Goal: Complete application form

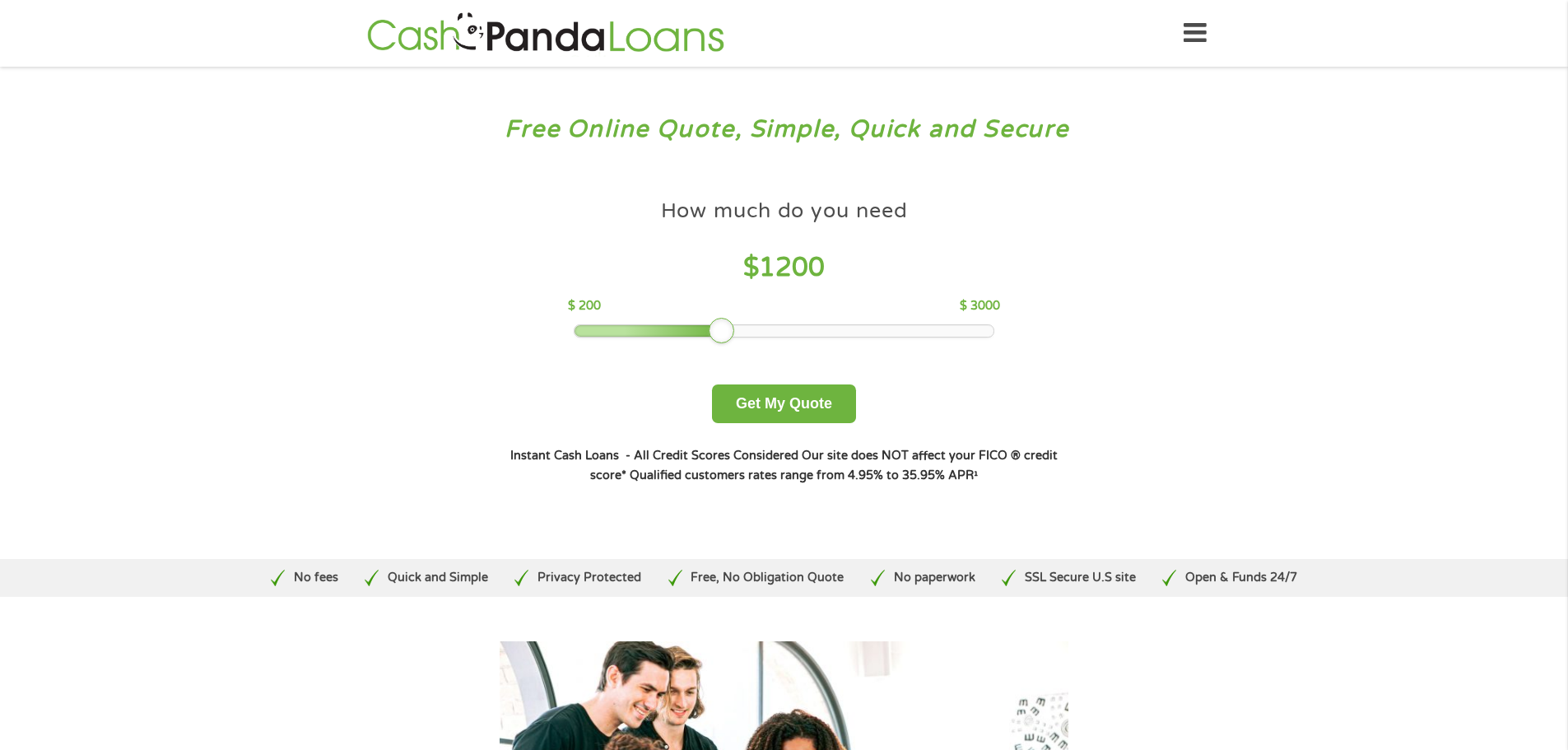
drag, startPoint x: 693, startPoint y: 338, endPoint x: 717, endPoint y: 335, distance: 24.2
click at [717, 335] on div at bounding box center [721, 331] width 26 height 26
click at [782, 393] on button "Get My Quote" at bounding box center [784, 404] width 144 height 39
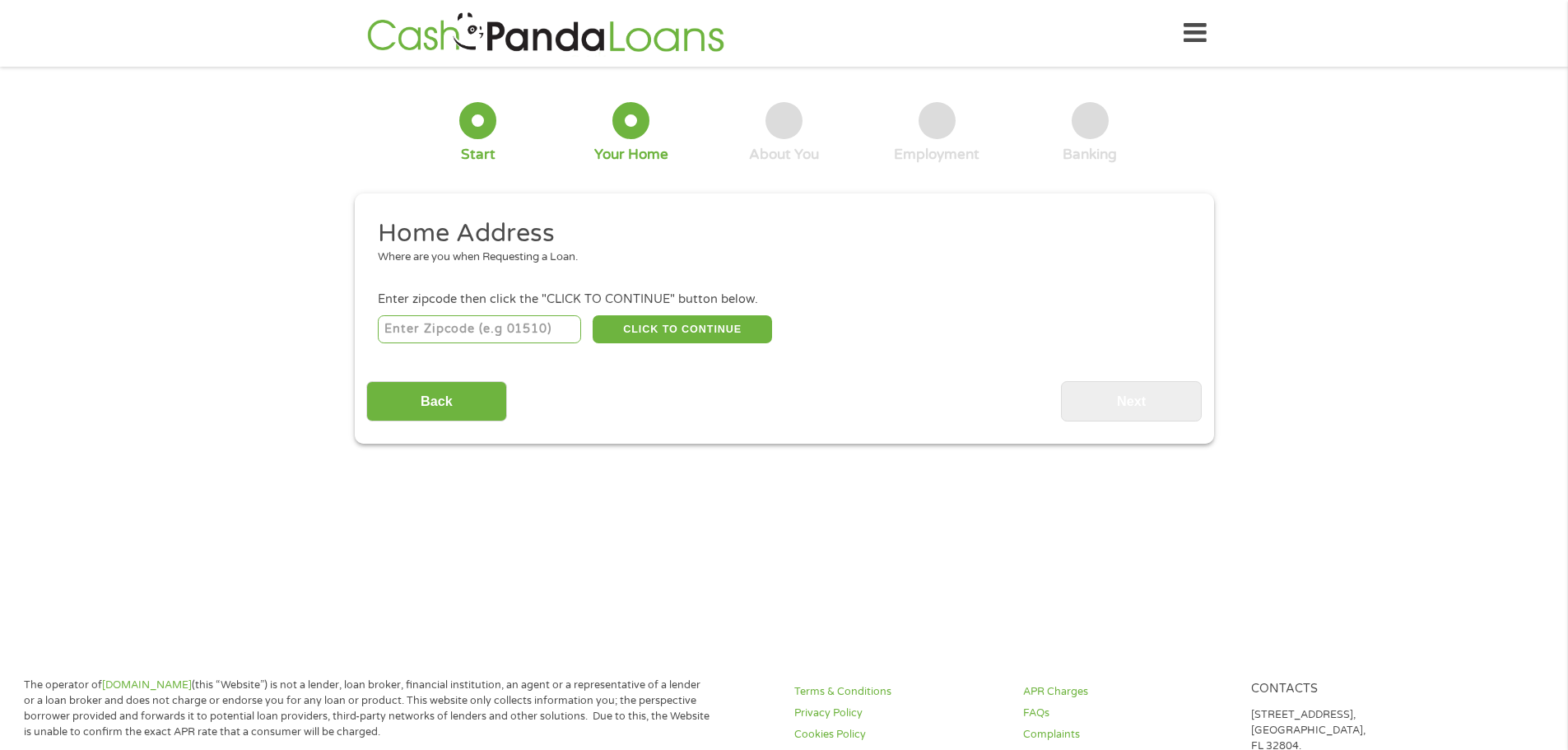
click at [538, 339] on input "number" at bounding box center [480, 329] width 204 height 28
type input "92374"
click at [752, 315] on button "CLICK TO CONTINUE" at bounding box center [682, 329] width 179 height 28
type input "92374"
type input "Redlands"
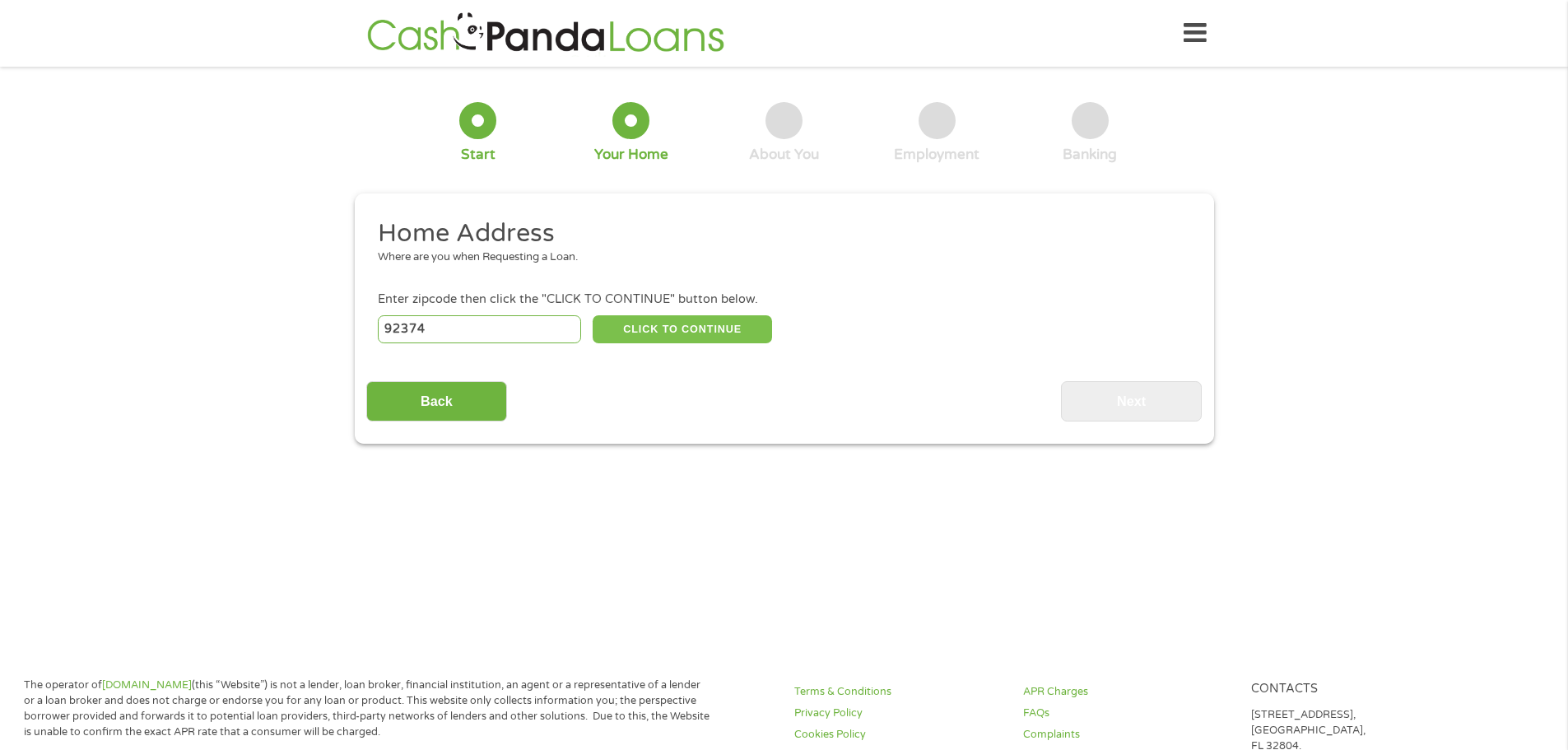
select select "California"
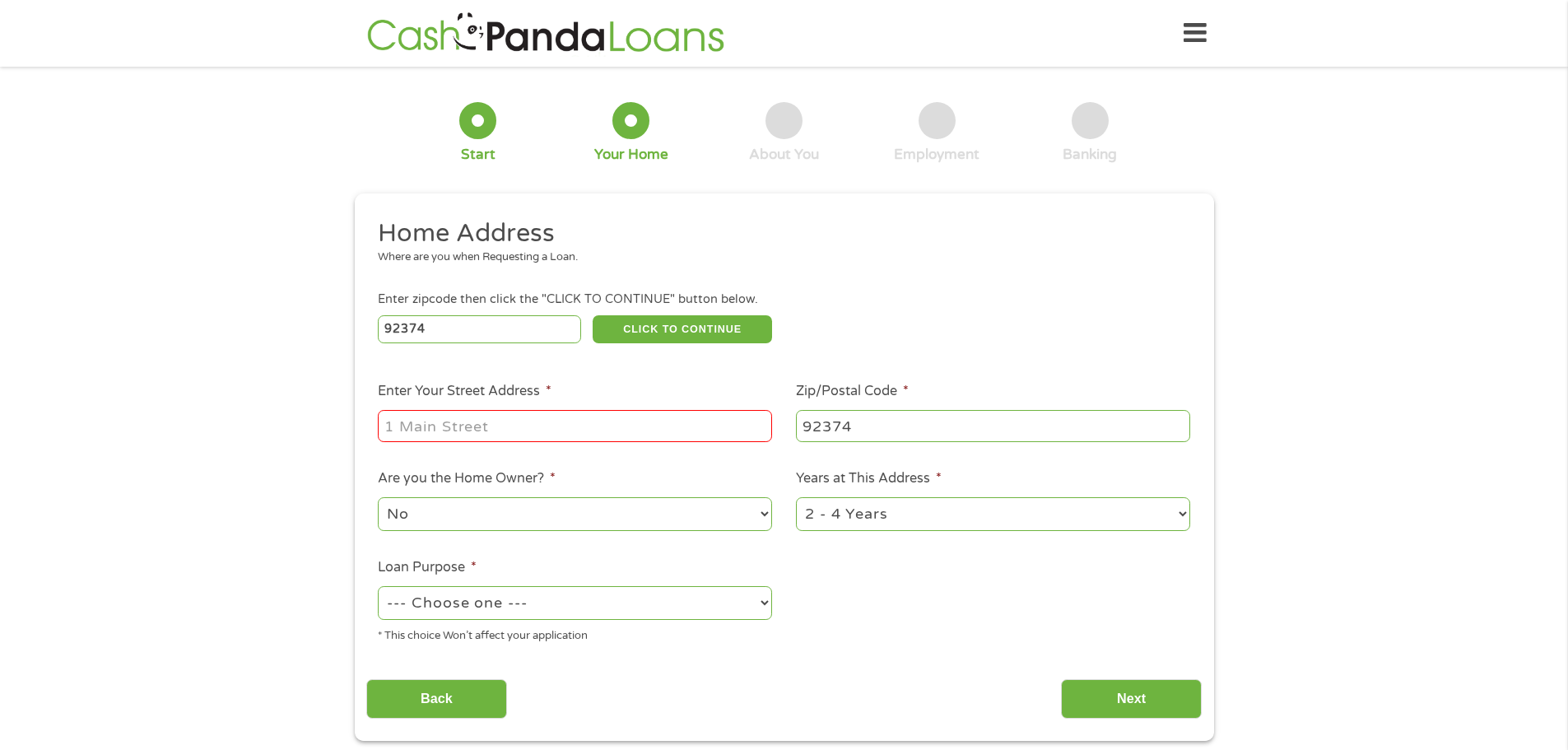
click at [557, 424] on input "Enter Your Street Address *" at bounding box center [575, 426] width 395 height 31
type input "1571 Clay St"
click at [520, 510] on select "No Yes" at bounding box center [575, 514] width 395 height 34
click at [523, 529] on select "No Yes" at bounding box center [575, 514] width 395 height 34
click at [949, 521] on select "1 Year or less 1 - 2 Years 2 - 4 Years Over 4 Years" at bounding box center [993, 514] width 395 height 34
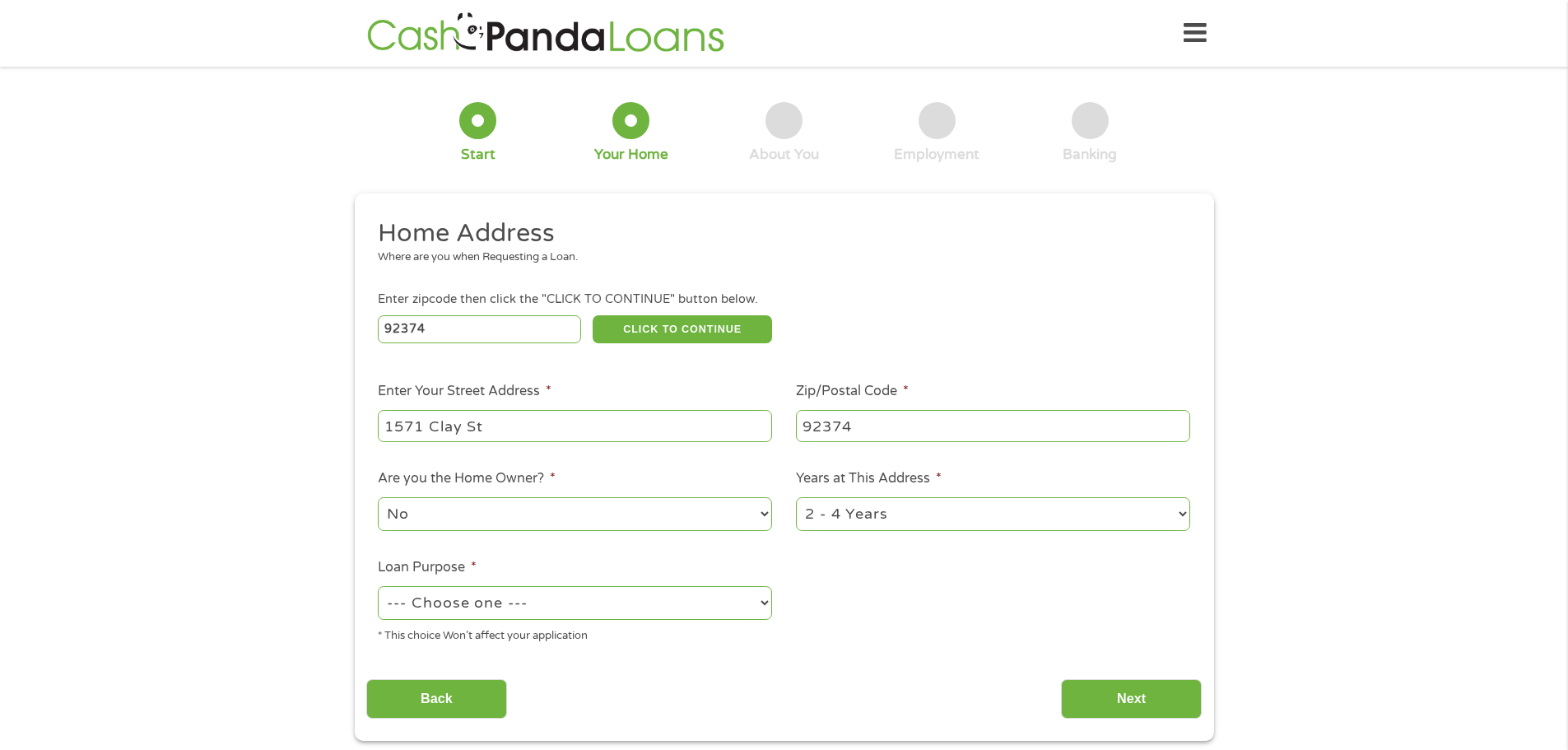
select select "60months"
click at [796, 498] on select "1 Year or less 1 - 2 Years 2 - 4 Years Over 4 Years" at bounding box center [993, 514] width 395 height 34
click at [636, 600] on select "--- Choose one --- Pay Bills Debt Consolidation Home Improvement Major Purchase…" at bounding box center [575, 603] width 395 height 34
select select "paybills"
click at [378, 586] on select "--- Choose one --- Pay Bills Debt Consolidation Home Improvement Major Purchase…" at bounding box center [575, 603] width 395 height 34
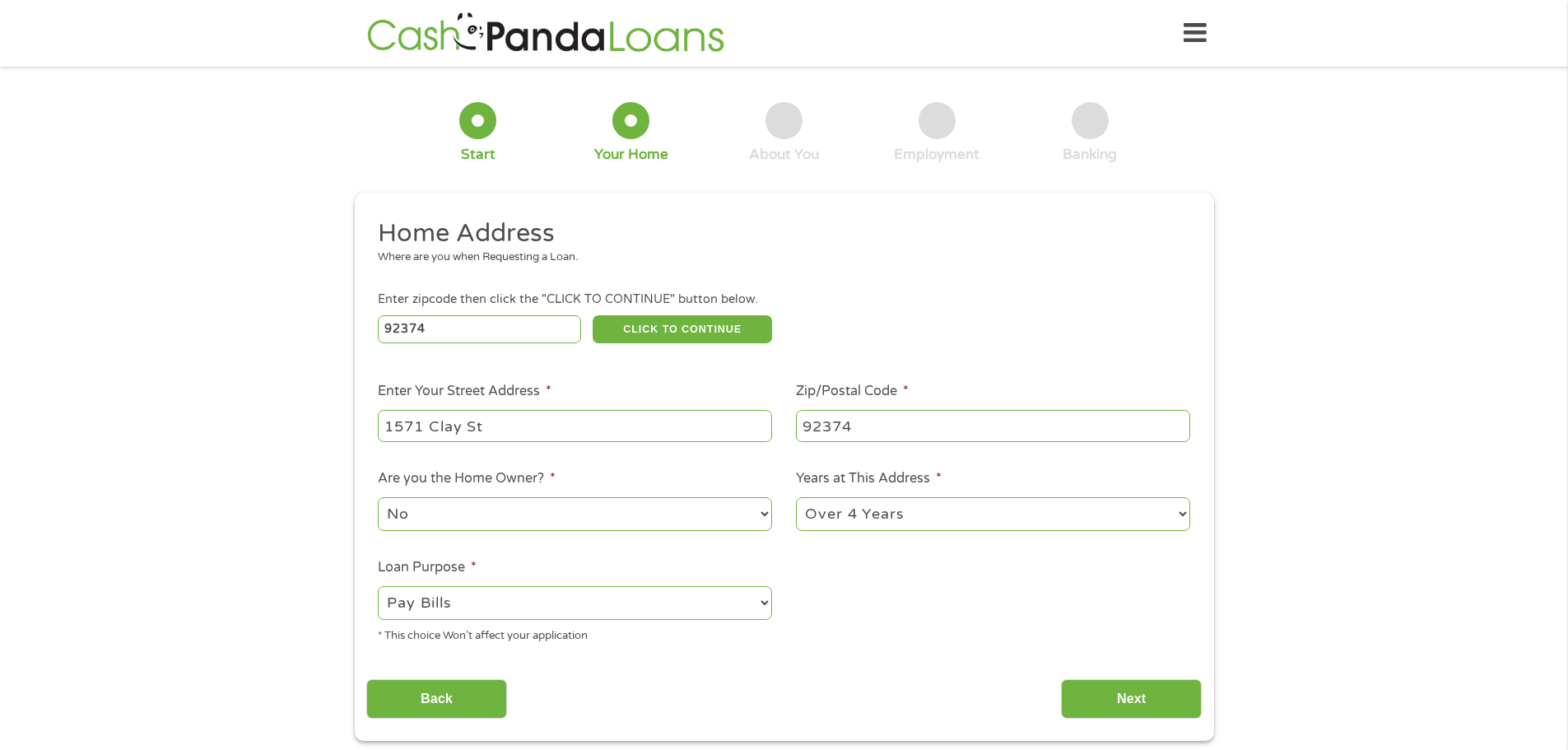
scroll to position [165, 0]
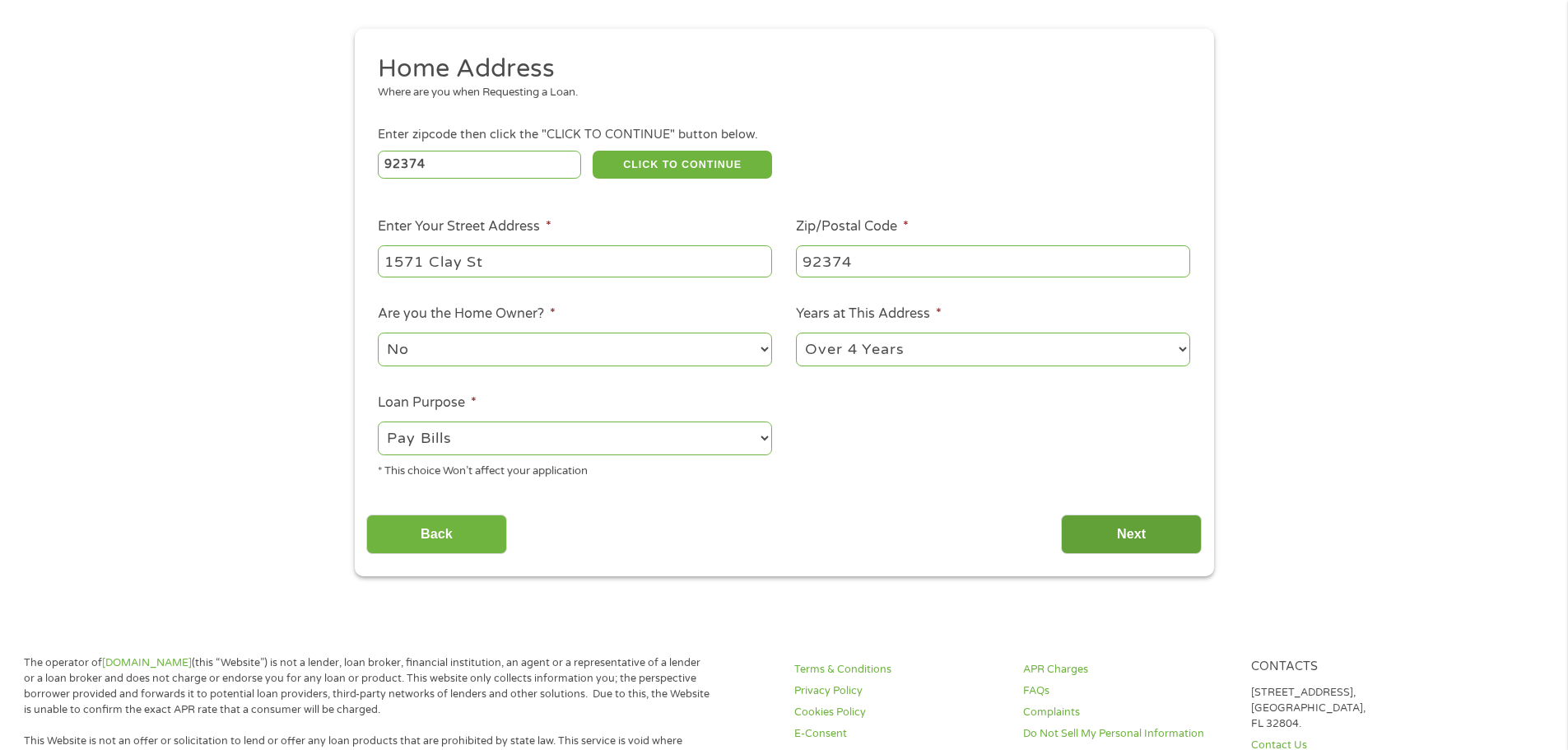
click at [1132, 542] on input "Next" at bounding box center [1131, 536] width 141 height 41
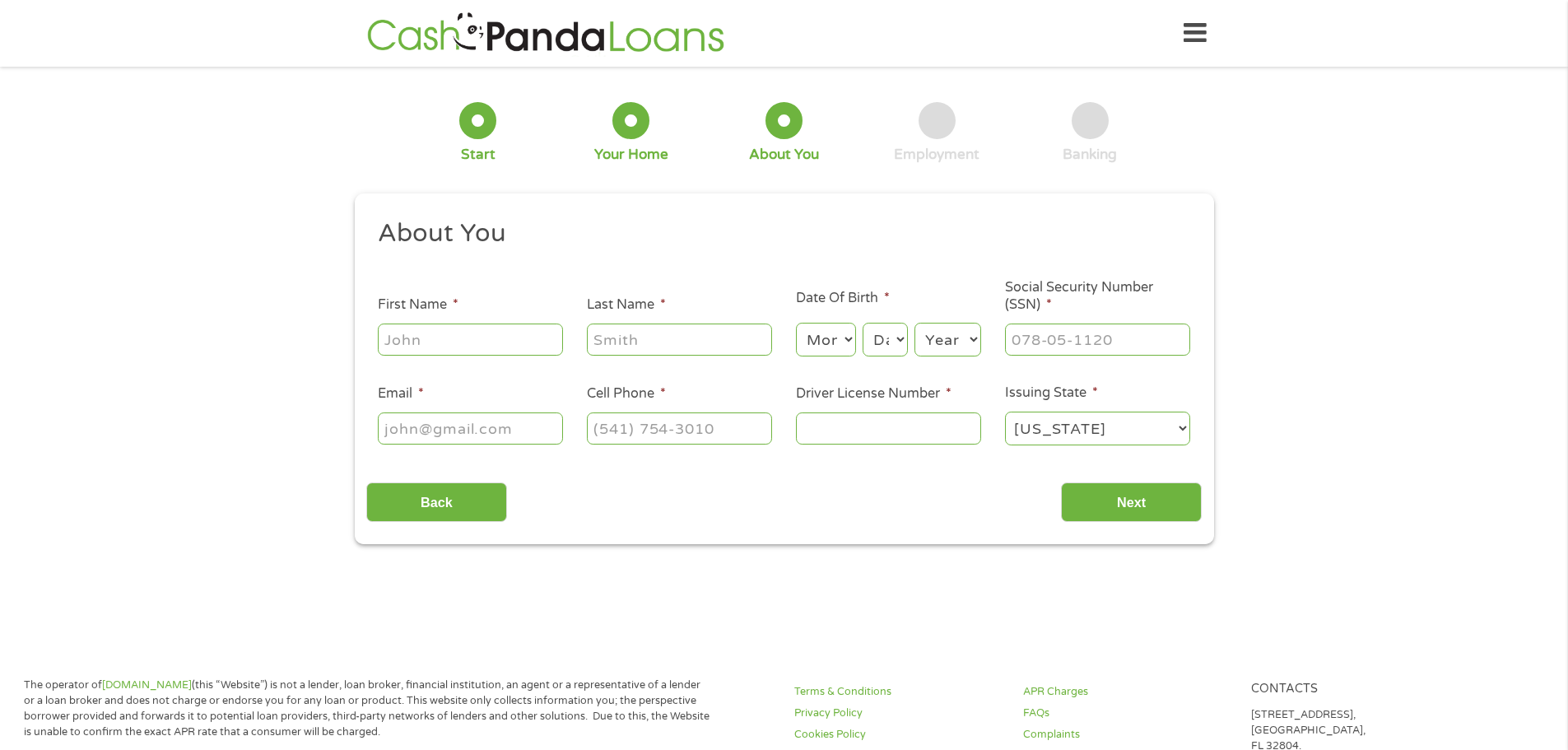
scroll to position [7, 7]
click at [462, 341] on input "First Name *" at bounding box center [470, 340] width 185 height 31
type input "Desiree"
type input "Aguila"
click at [835, 342] on select "Month 1 2 3 4 5 6 7 8 9 10 11 12" at bounding box center [826, 340] width 60 height 34
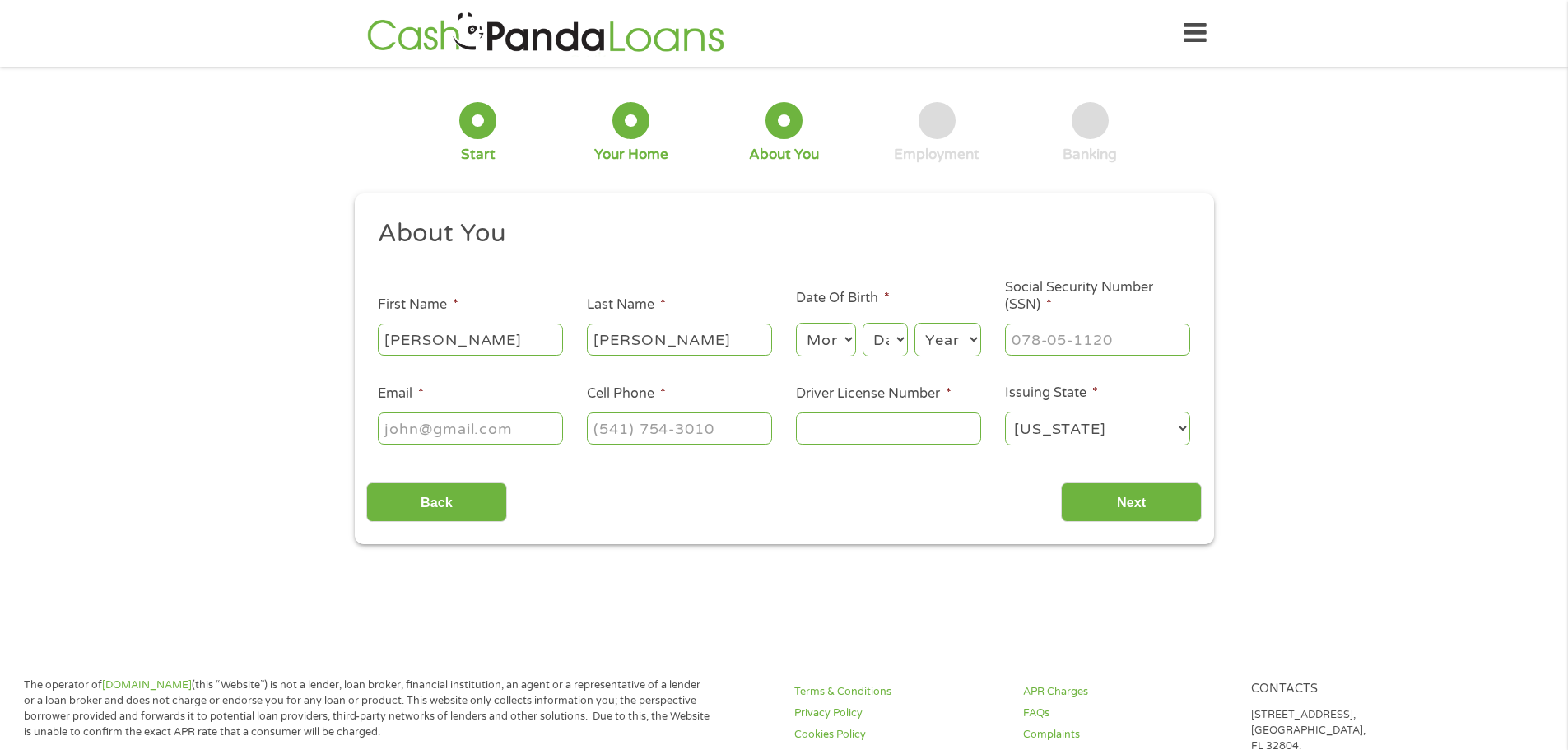
select select "11"
click at [796, 323] on select "Month 1 2 3 4 5 6 7 8 9 10 11 12" at bounding box center [826, 340] width 60 height 34
click at [899, 342] on select "Day 1 2 3 4 5 6 7 8 9 10 11 12 13 14 15 16 17 18 19 20 21 22 23 24 25 26 27 28 …" at bounding box center [885, 340] width 45 height 34
select select "13"
click at [863, 323] on select "Day 1 2 3 4 5 6 7 8 9 10 11 12 13 14 15 16 17 18 19 20 21 22 23 24 25 26 27 28 …" at bounding box center [885, 340] width 45 height 34
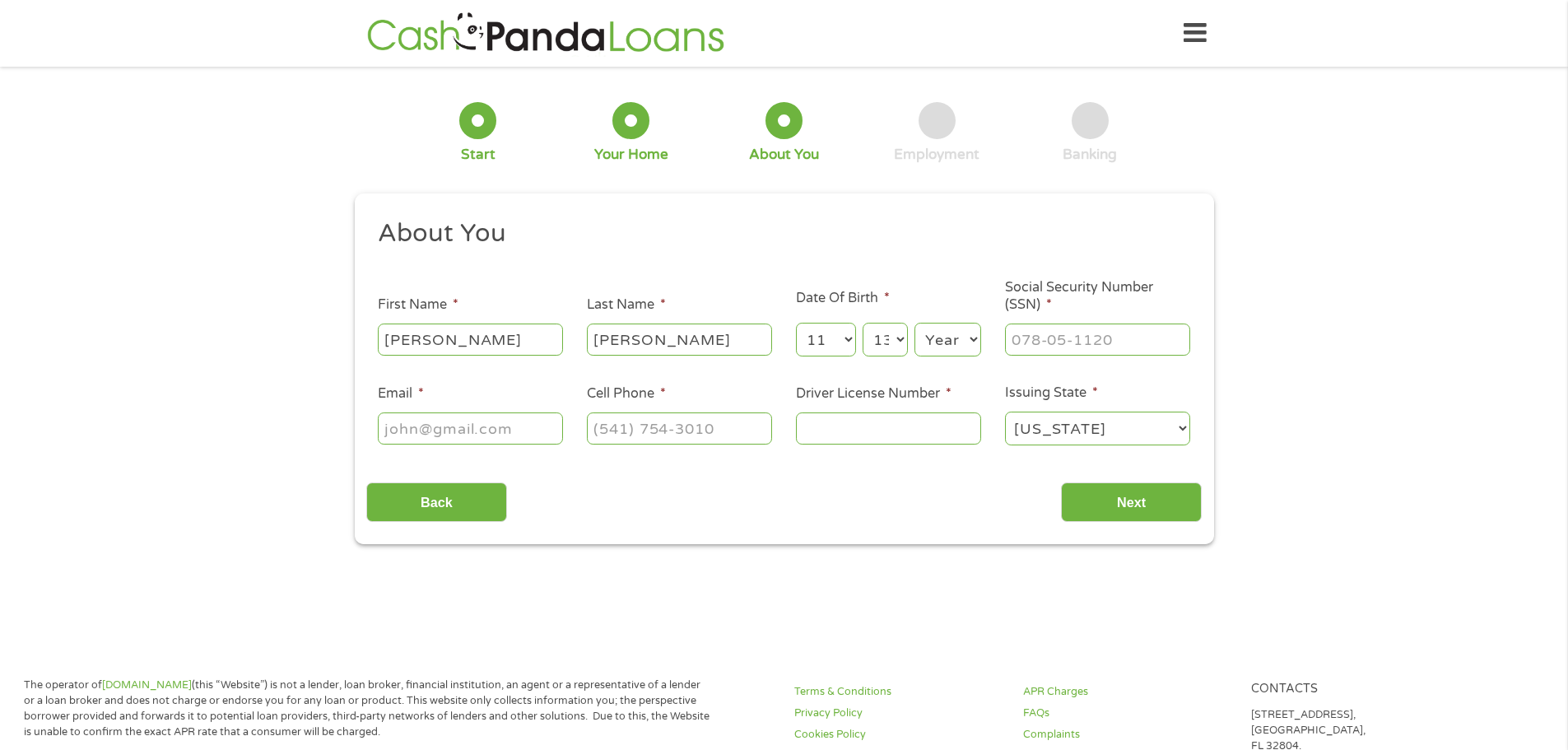
click at [934, 335] on select "Year 2007 2006 2005 2004 2003 2002 2001 2000 1999 1998 1997 1996 1995 1994 1993…" at bounding box center [947, 340] width 67 height 34
select select "1979"
click at [914, 323] on select "Year 2007 2006 2005 2004 2003 2002 2001 2000 1999 1998 1997 1996 1995 1994 1993…" at bounding box center [947, 340] width 67 height 34
click at [1083, 341] on input "___-__-____" at bounding box center [1097, 340] width 185 height 31
type input "570-87-2631"
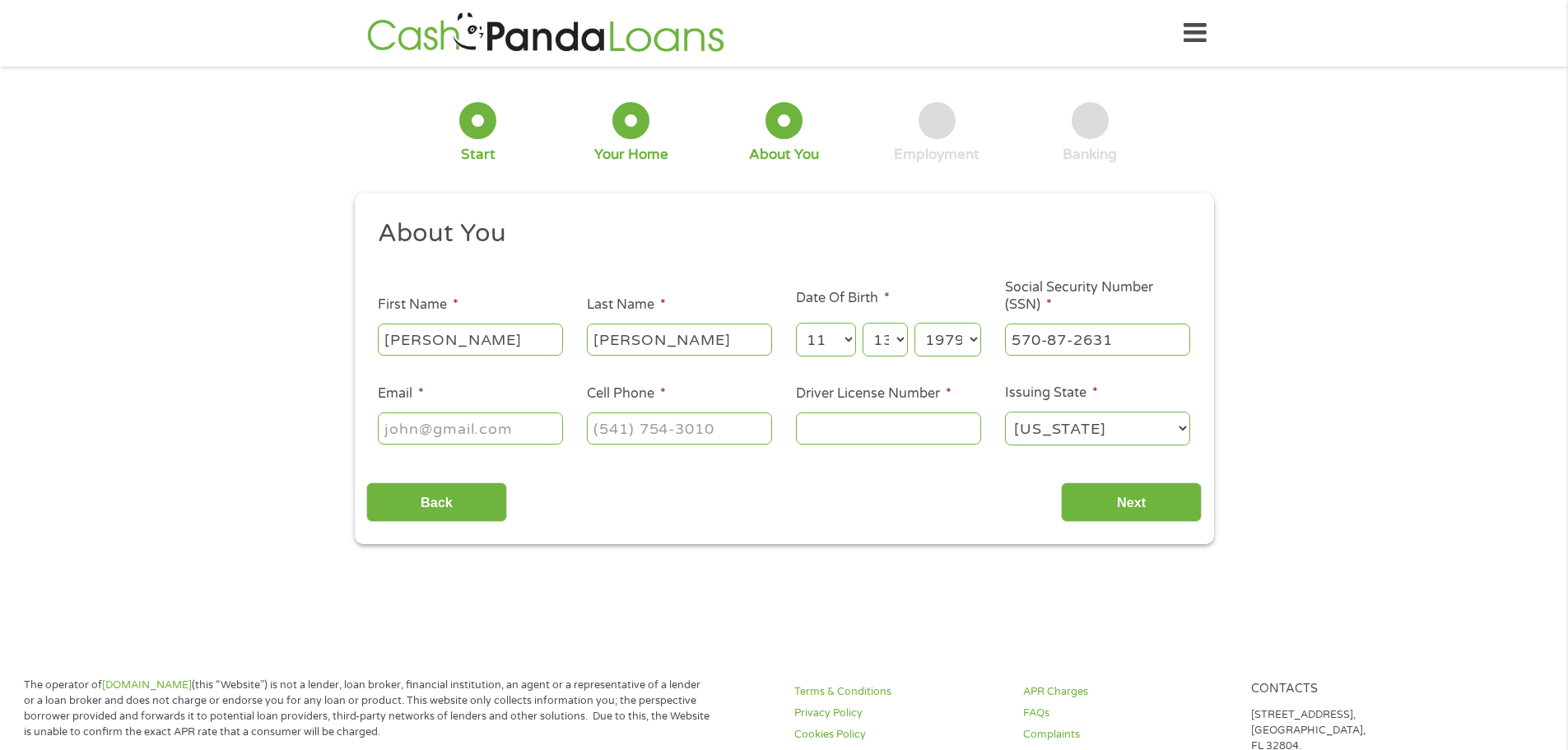
click at [510, 433] on input "Email *" at bounding box center [470, 428] width 185 height 31
type input "desireeaguila1013@gmail.com"
click at [731, 435] on input "(___) ___-____" at bounding box center [679, 428] width 185 height 31
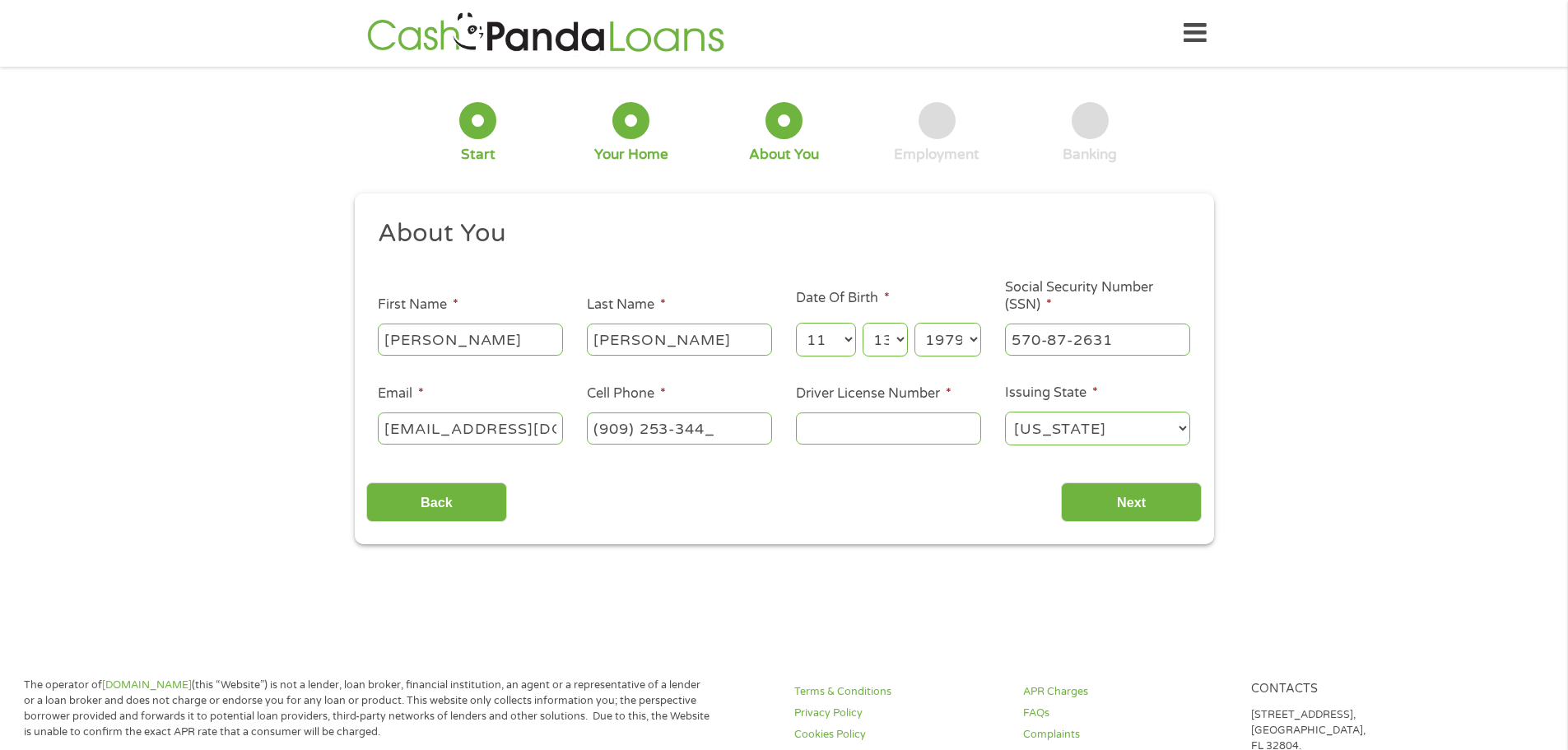
type input "(909) 253-3440"
click at [842, 410] on div at bounding box center [888, 429] width 185 height 38
drag, startPoint x: 841, startPoint y: 423, endPoint x: 842, endPoint y: 433, distance: 10.0
click at [841, 433] on input "Driver License Number *" at bounding box center [888, 428] width 185 height 31
type input "B8373179"
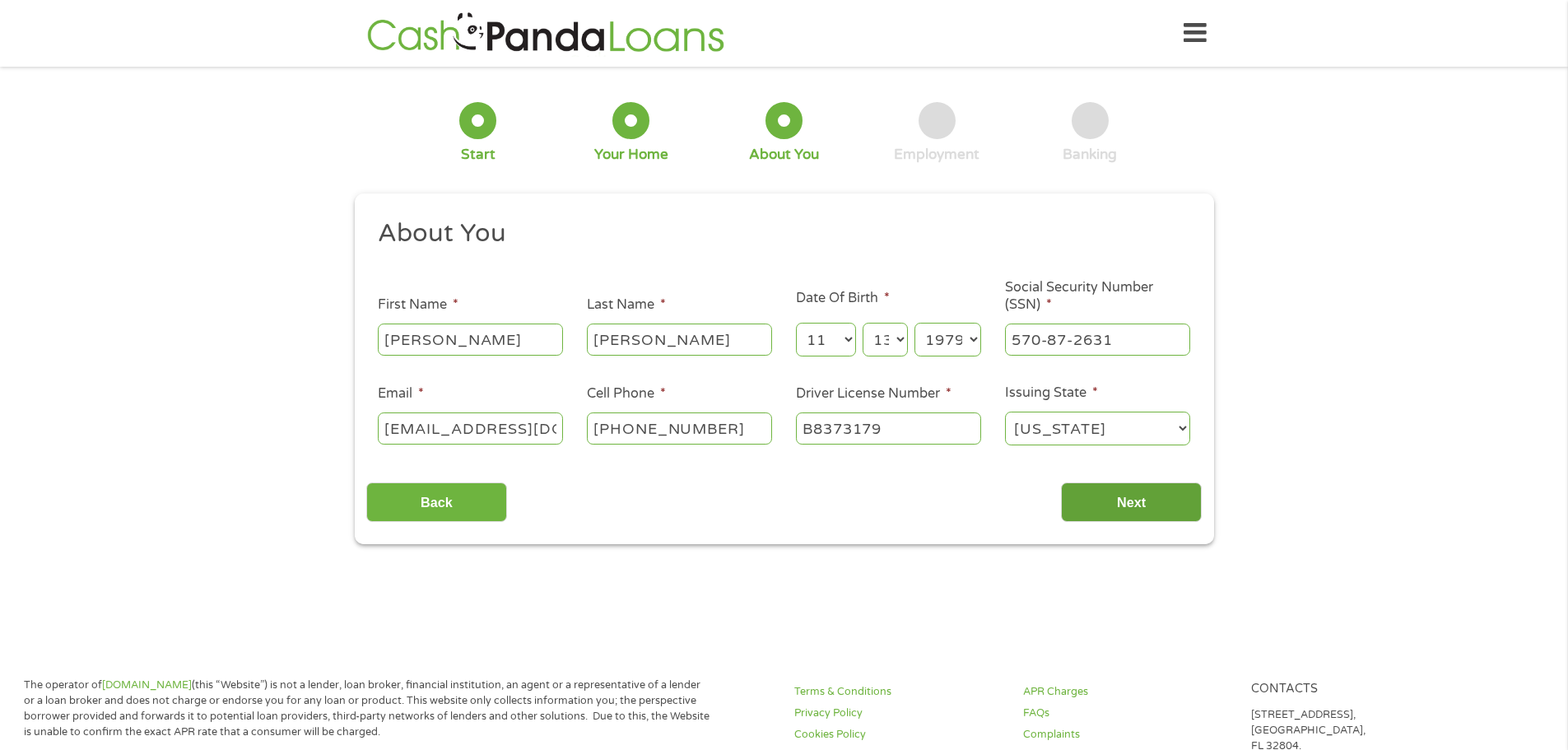
click at [1113, 482] on div "Back Next" at bounding box center [784, 496] width 836 height 51
click at [1120, 492] on input "Next" at bounding box center [1131, 503] width 141 height 41
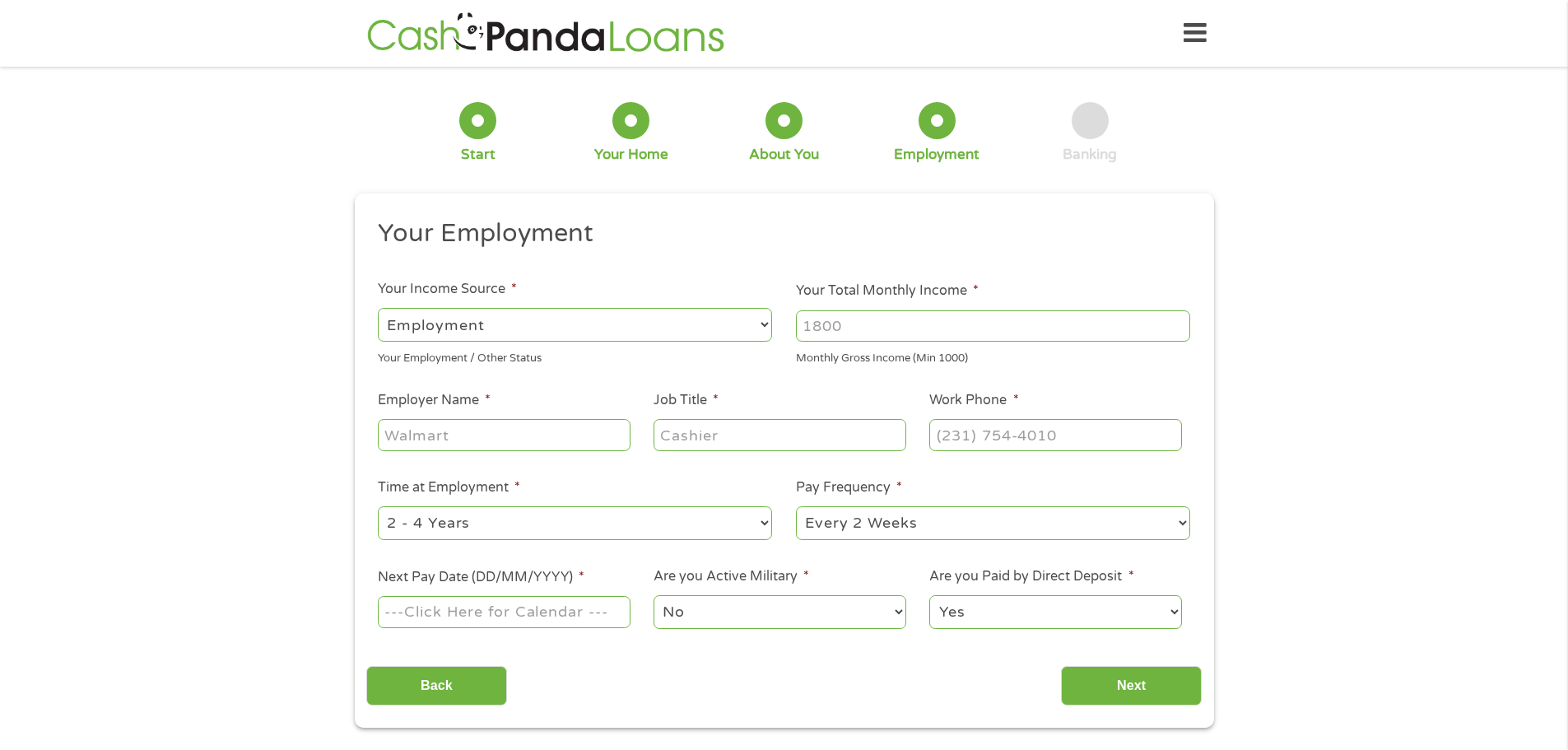
scroll to position [7, 7]
click at [618, 331] on select "--- Choose one --- Employment Self Employed Benefits" at bounding box center [575, 324] width 395 height 34
click at [892, 329] on input "Your Total Monthly Income *" at bounding box center [993, 326] width 395 height 31
type input "4200"
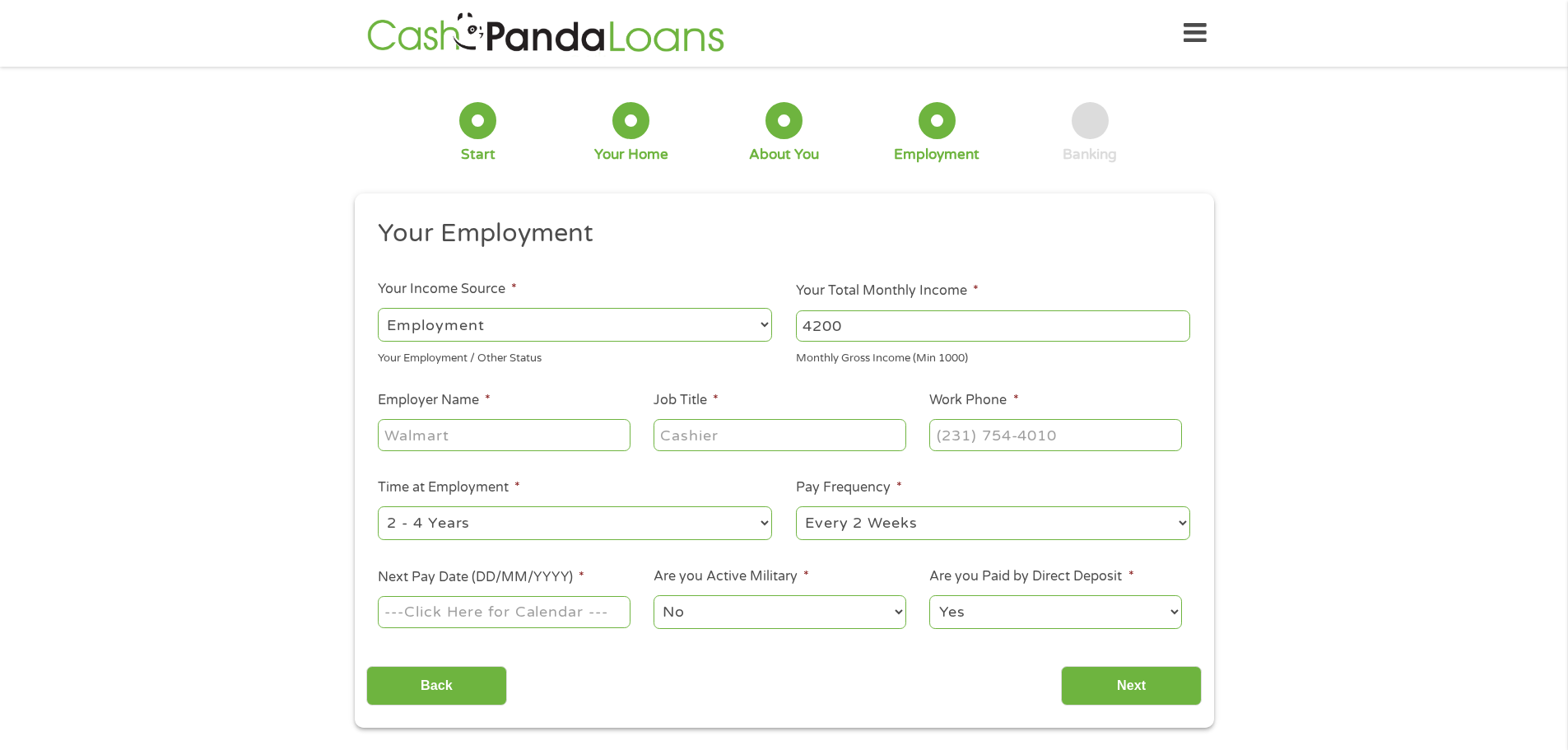
click at [542, 426] on input "Employer Name *" at bounding box center [504, 435] width 252 height 31
type input "Colton School District"
type input "Health Assistant"
click at [1039, 455] on ul "Your Employment Your Income Source * --- Choose one --- Employment Self Employe…" at bounding box center [784, 431] width 836 height 427
click at [1027, 444] on input "(___) ___-____" at bounding box center [1055, 435] width 252 height 31
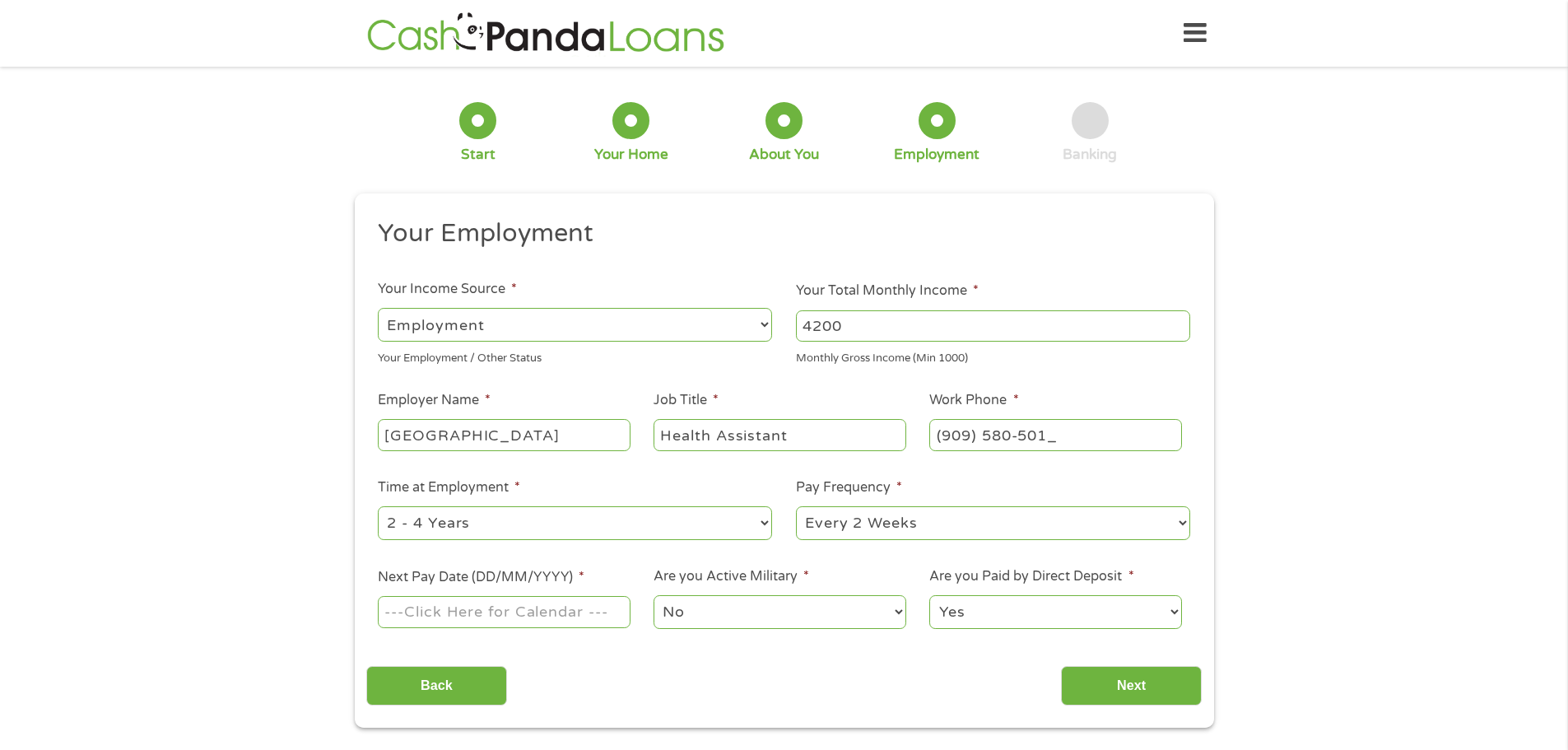
type input "(909) 580-5013"
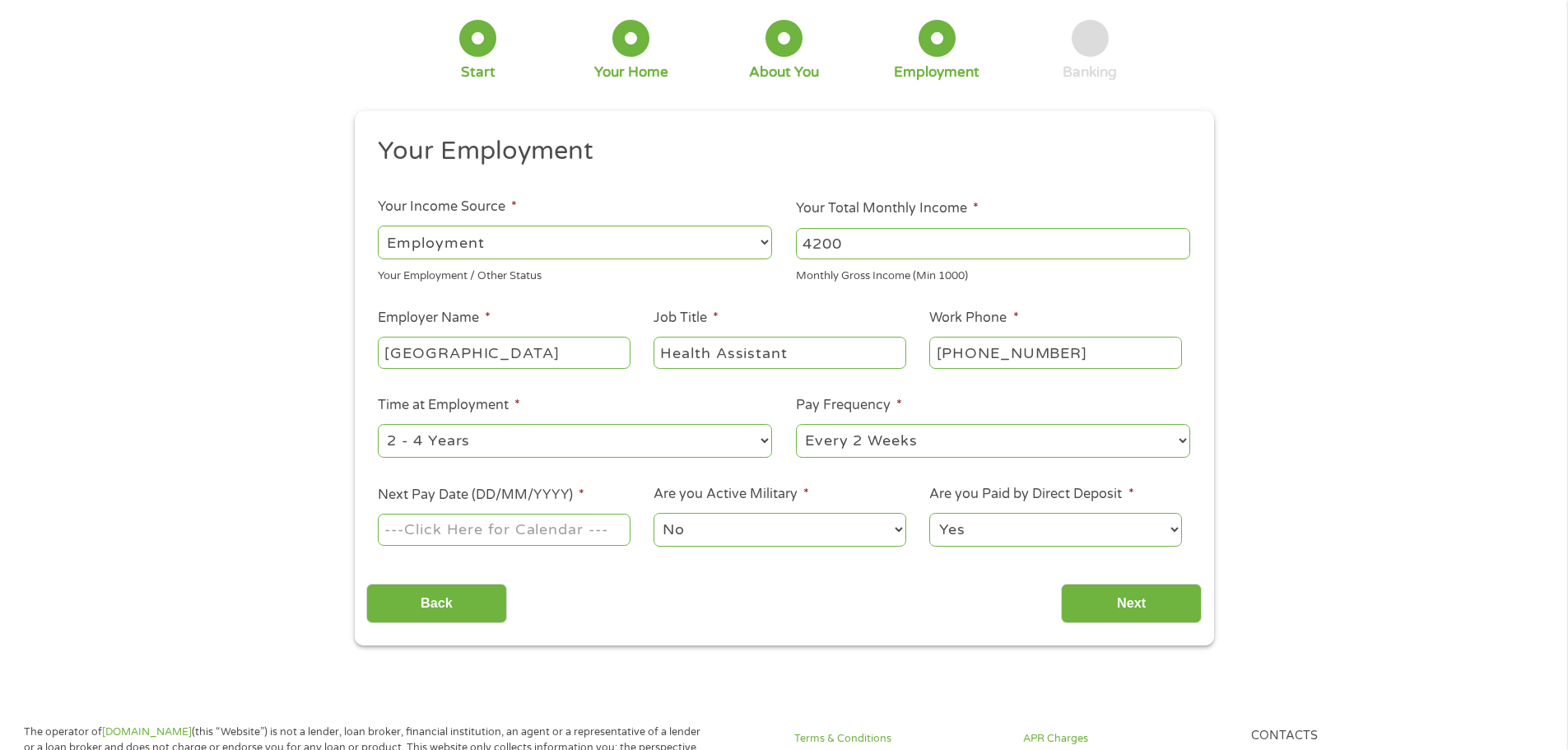
scroll to position [165, 0]
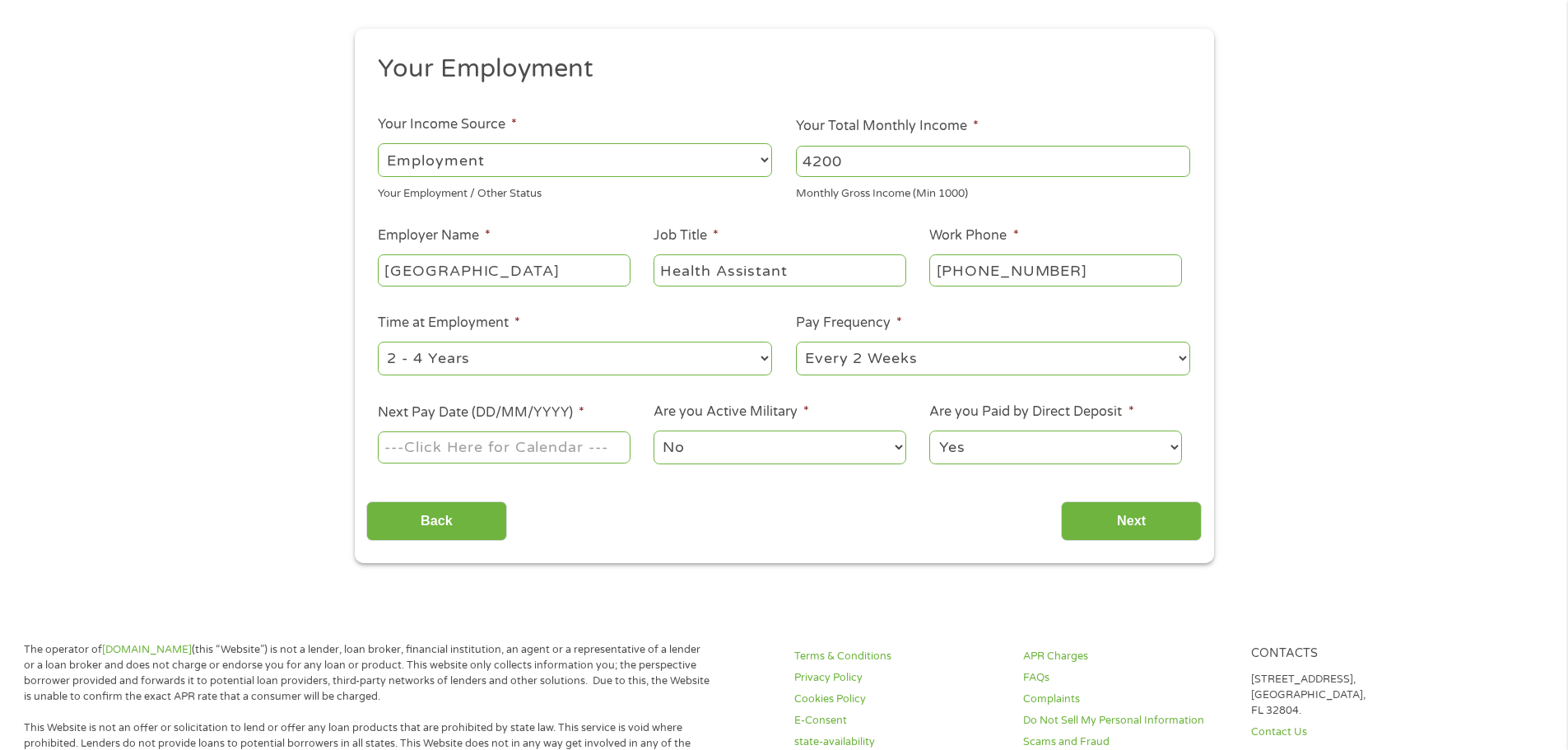
click at [474, 369] on select "--- Choose one --- 1 Year or less 1 - 2 Years 2 - 4 Years Over 4 Years" at bounding box center [575, 358] width 395 height 34
select select "60months"
click at [378, 342] on select "--- Choose one --- 1 Year or less 1 - 2 Years 2 - 4 Years Over 4 Years" at bounding box center [575, 358] width 395 height 34
click at [1002, 345] on select "--- Choose one --- Every 2 Weeks Every Week Monthly Semi-Monthly" at bounding box center [993, 358] width 395 height 34
select select "semimonthly"
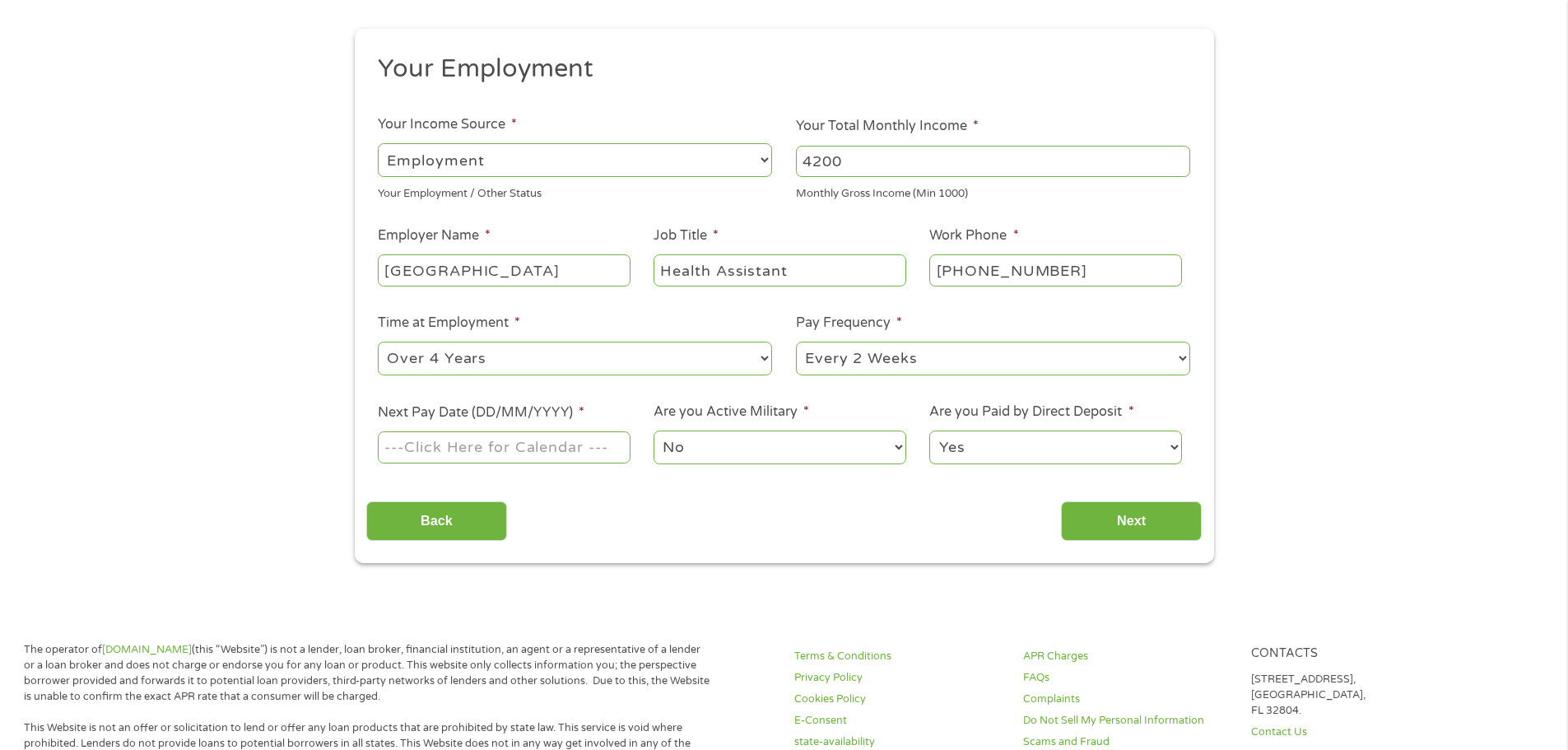
click at [796, 342] on select "--- Choose one --- Every 2 Weeks Every Week Monthly Semi-Monthly" at bounding box center [993, 358] width 395 height 34
click at [502, 465] on div at bounding box center [504, 447] width 252 height 38
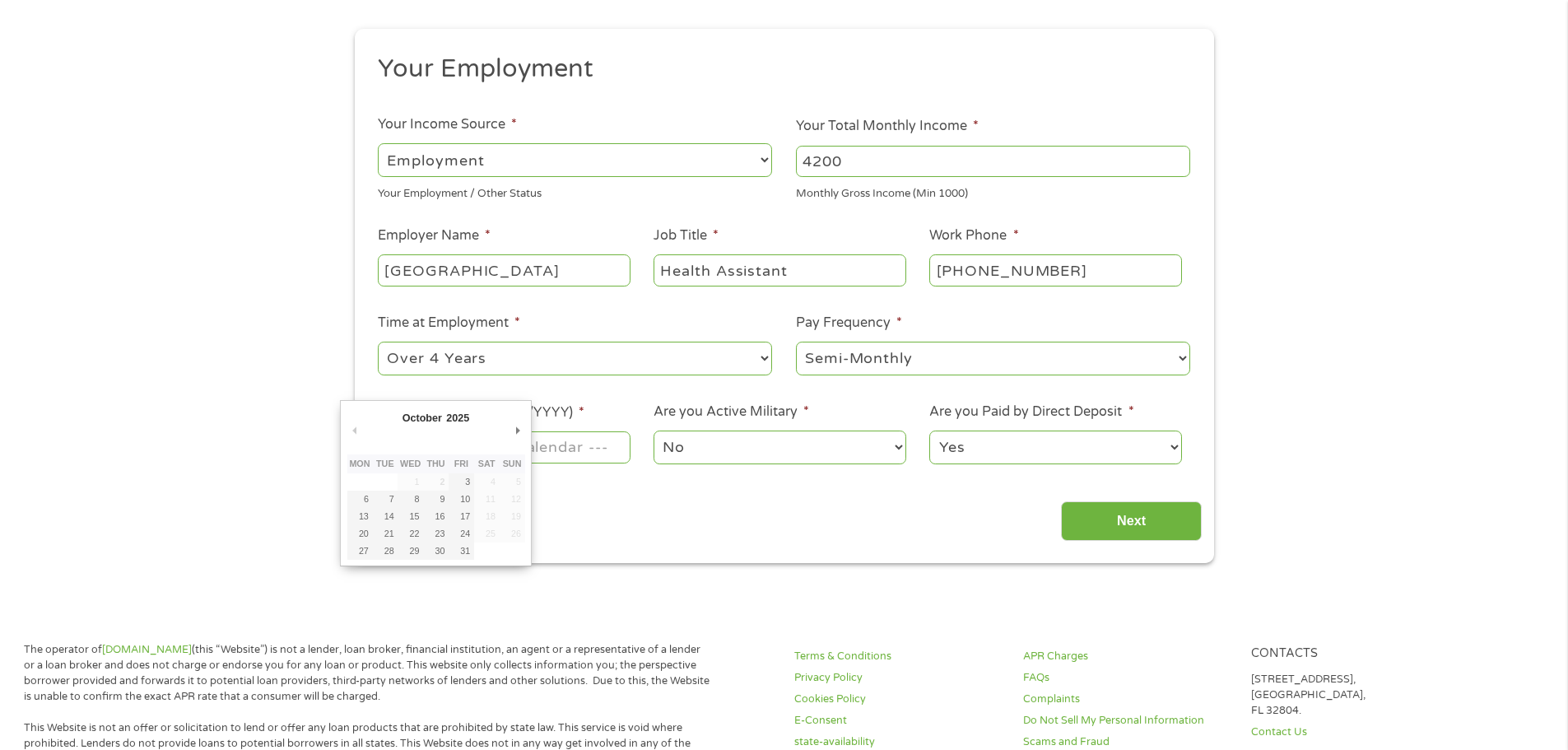
click at [524, 448] on body "Home Get Loan Offer How it works FAQs Blog Cash Loans Quick Loans Online Loans …" at bounding box center [784, 733] width 1568 height 1795
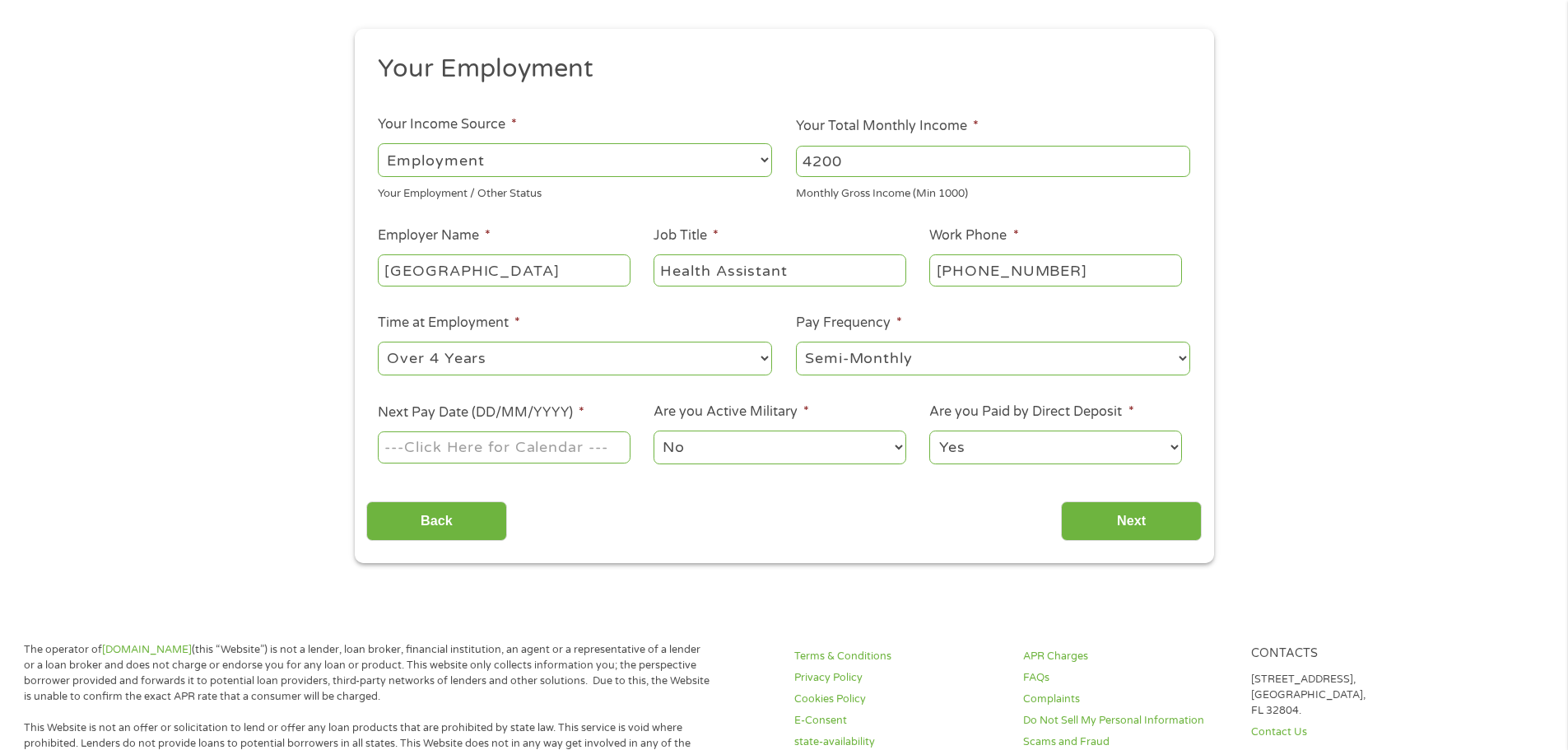
click at [524, 448] on input "Next Pay Date (DD/MM/YYYY) *" at bounding box center [504, 447] width 252 height 31
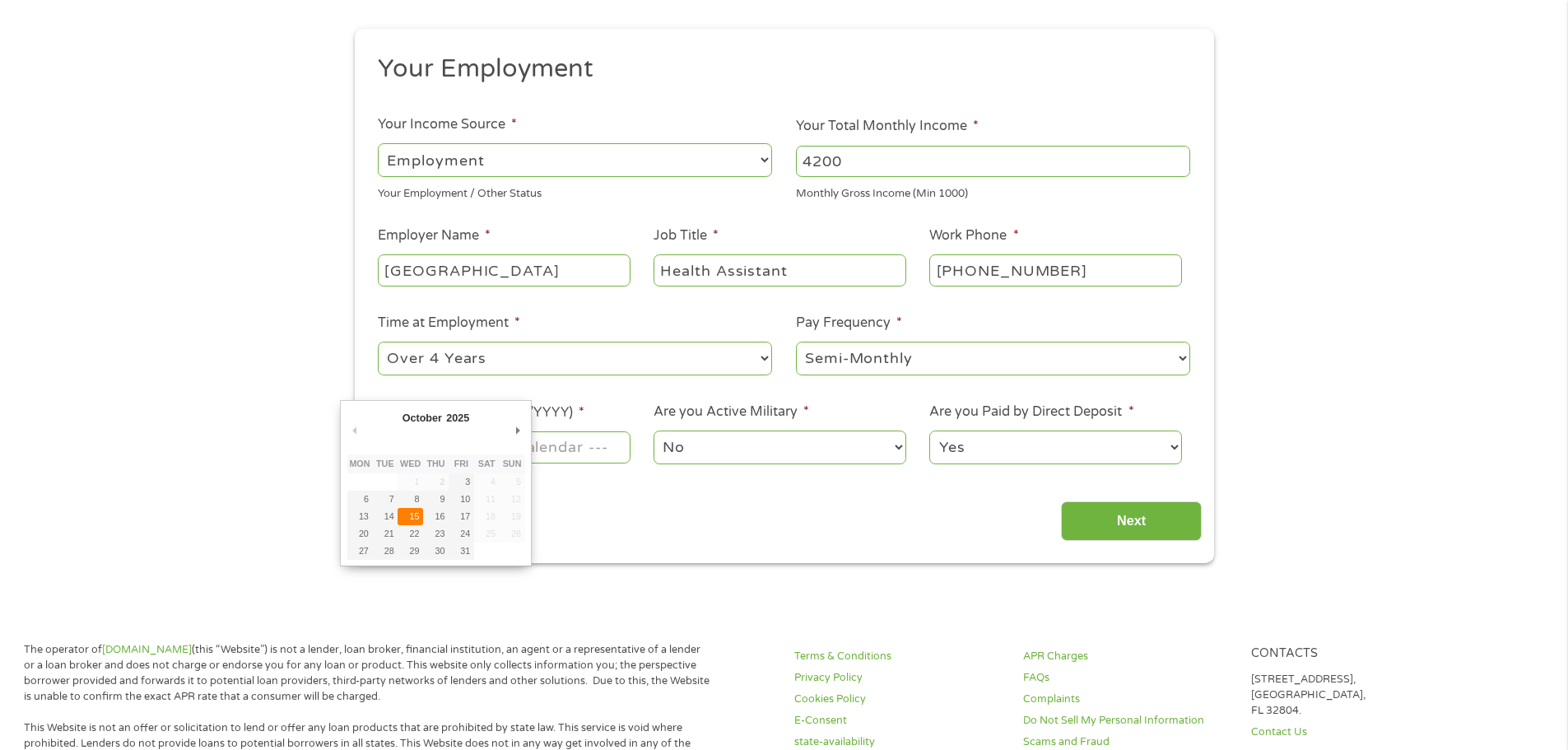
type input "15/10/2025"
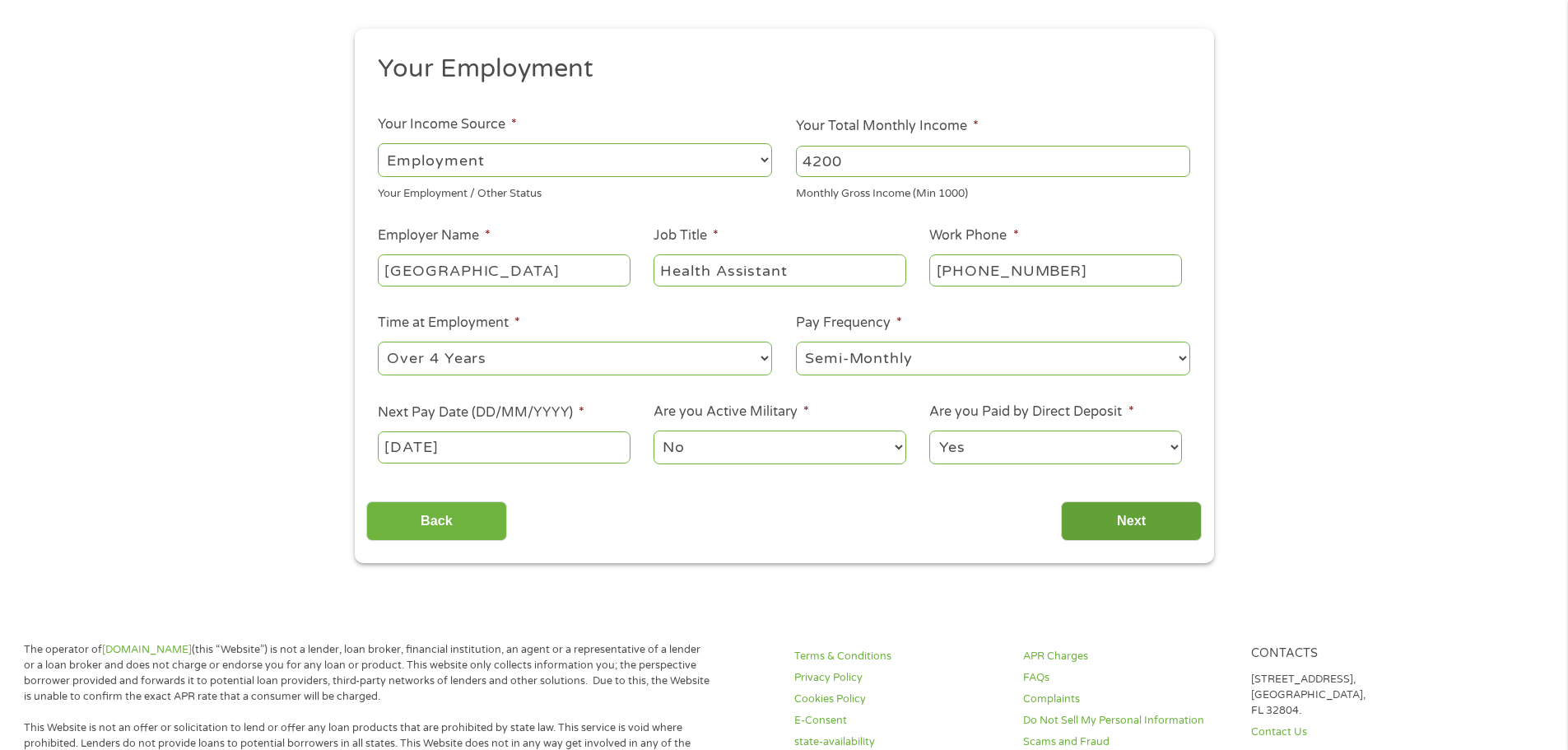
click at [1126, 502] on input "Next" at bounding box center [1131, 522] width 141 height 41
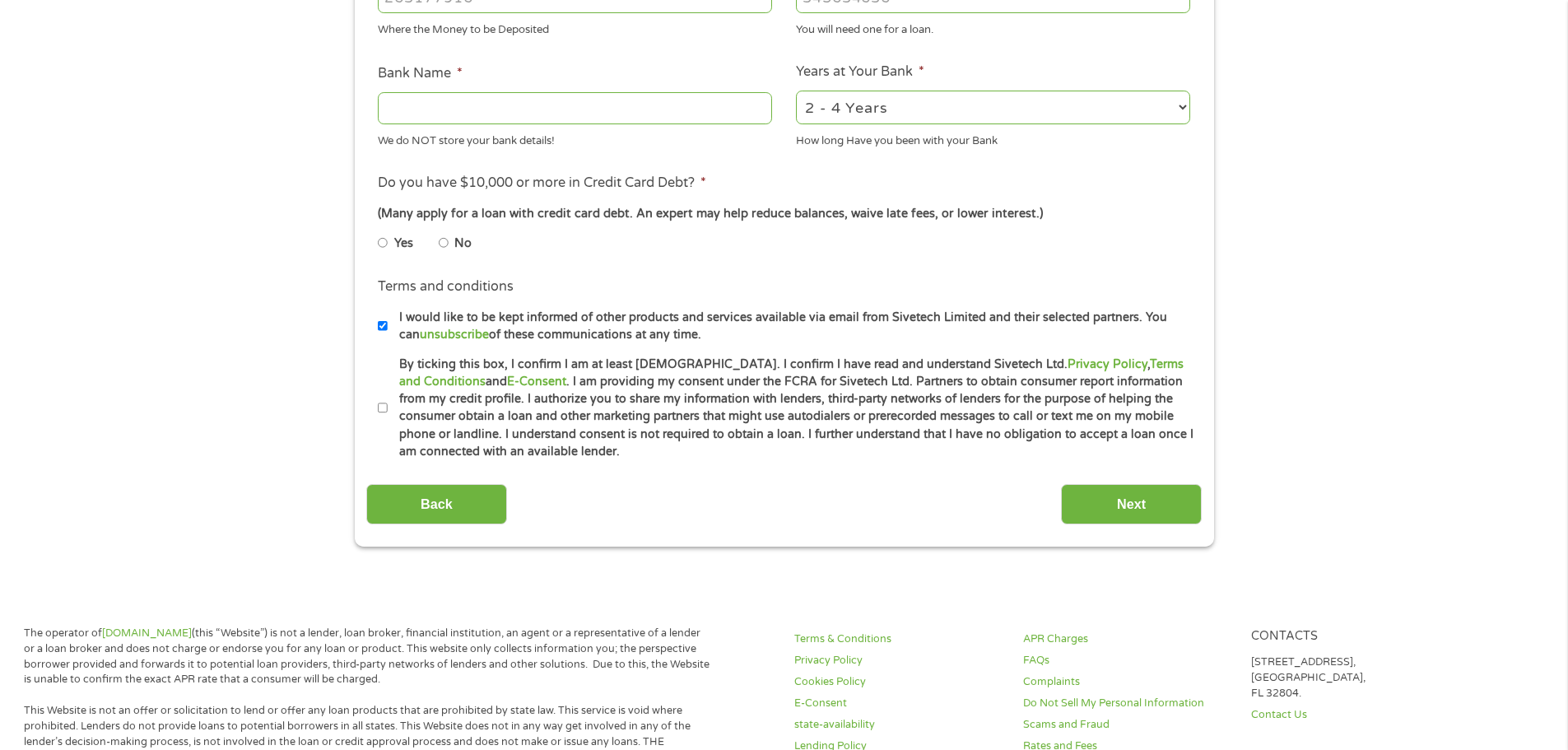
scroll to position [411, 0]
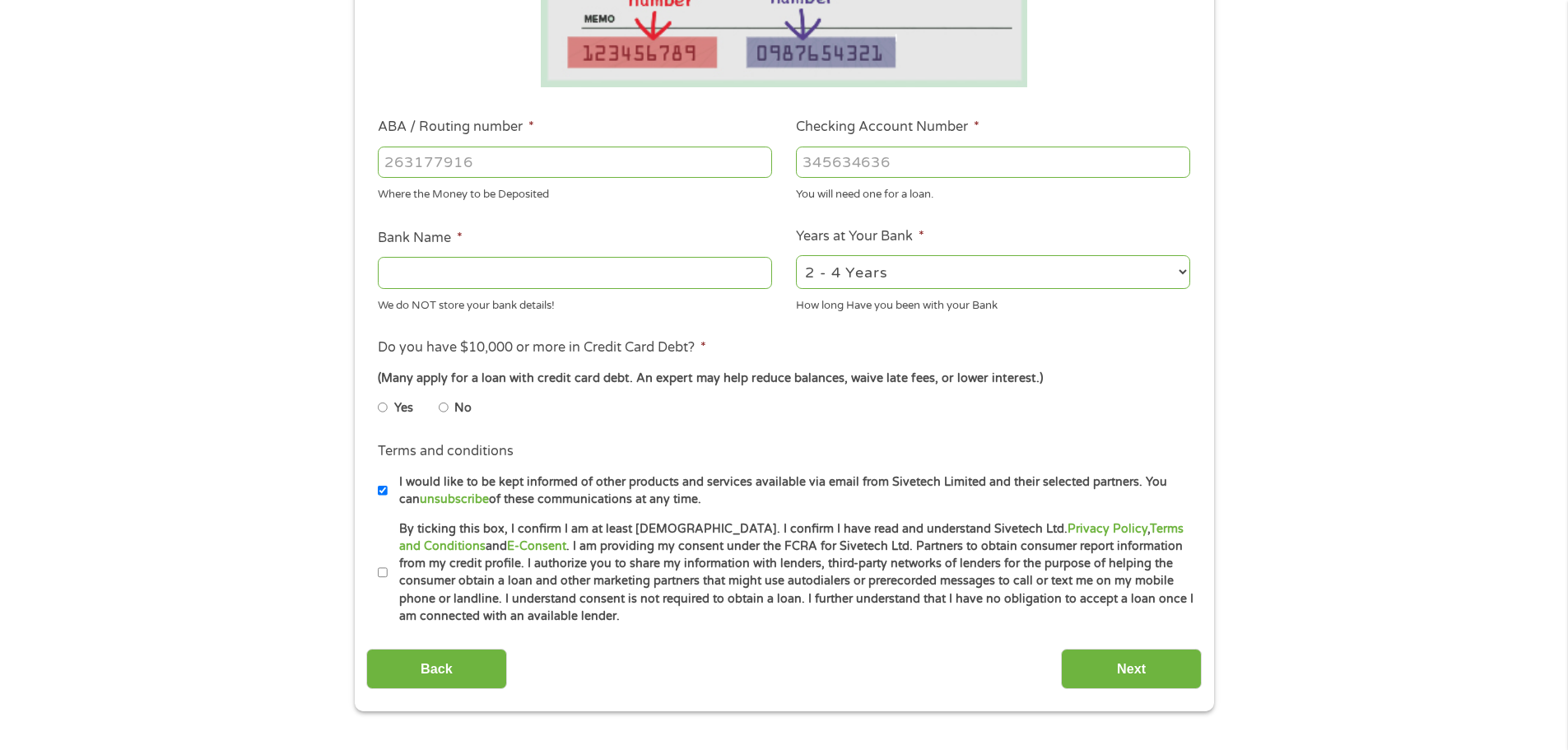
click at [843, 162] on input "Checking Account Number *" at bounding box center [993, 162] width 395 height 31
click at [566, 158] on input "ABA / Routing number *" at bounding box center [575, 162] width 395 height 31
type input "322282001"
type input "SCHOOLSFIRST FEDERAL CREDIT UNION"
type input "322282001"
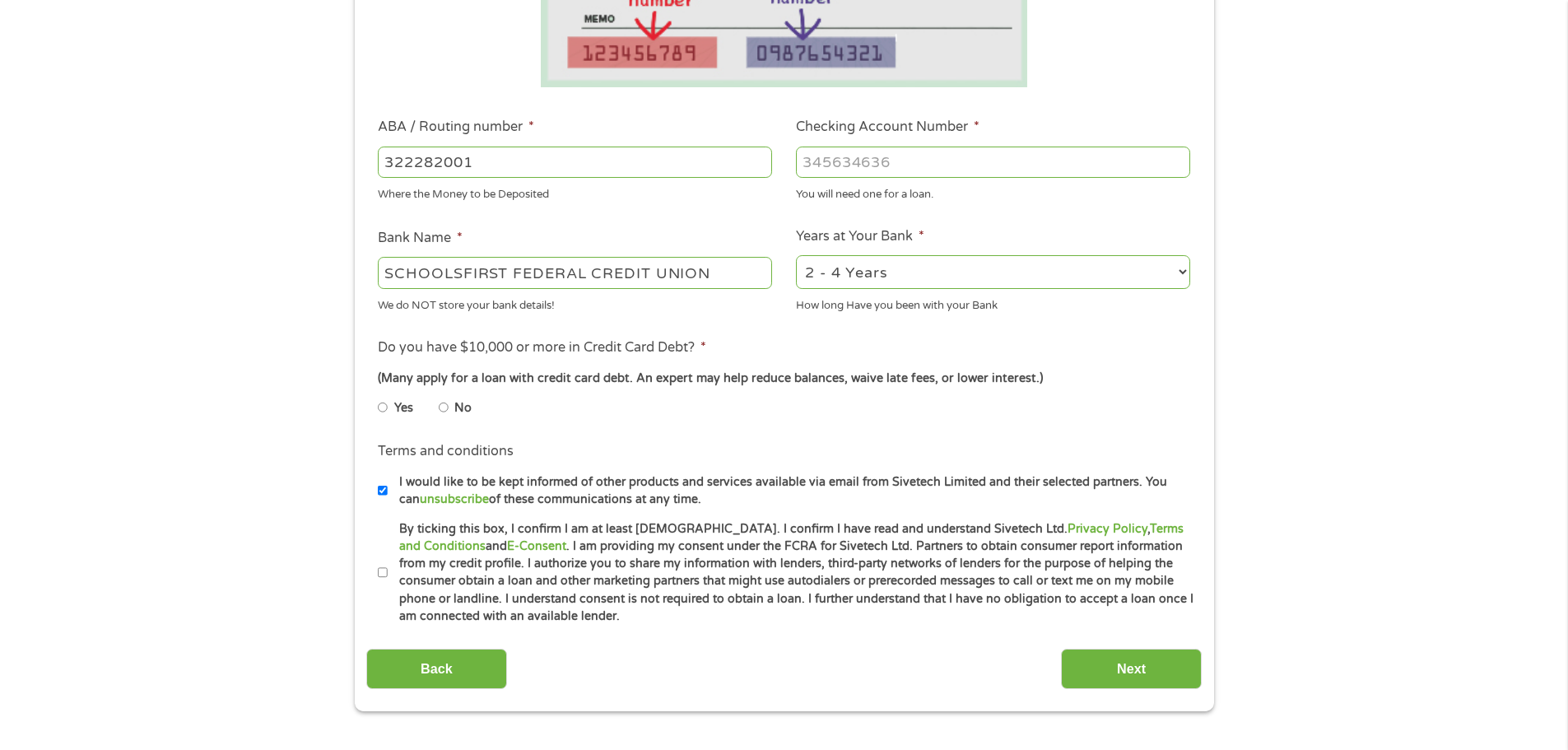
click at [922, 161] on input "Checking Account Number *" at bounding box center [993, 162] width 395 height 31
type input "401242360707"
click at [981, 271] on select "2 - 4 Years 6 - 12 Months 1 - 2 Years Over 4 Years" at bounding box center [993, 272] width 395 height 34
select select "60months"
click at [796, 255] on select "2 - 4 Years 6 - 12 Months 1 - 2 Years Over 4 Years" at bounding box center [993, 272] width 395 height 34
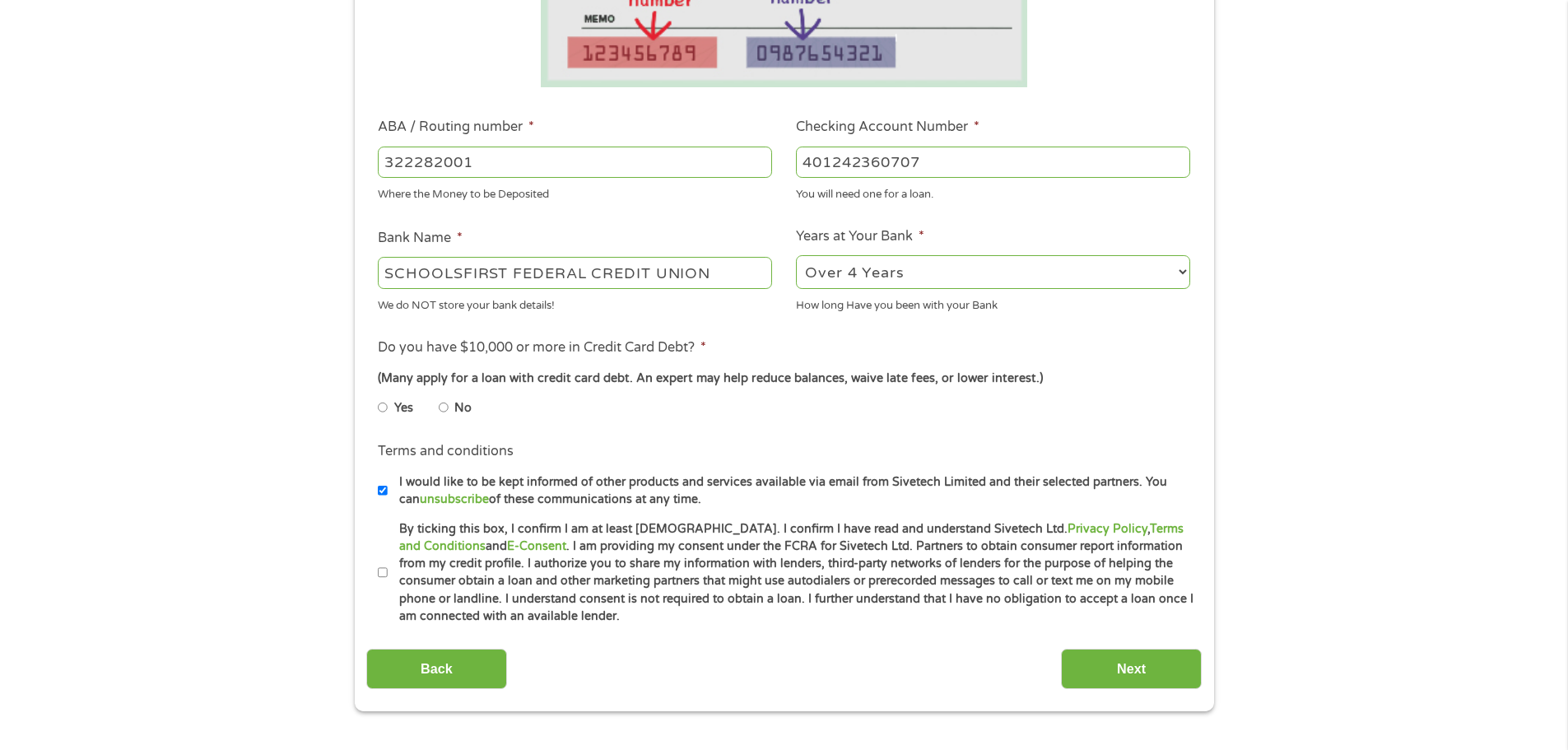
click at [450, 410] on li "No" at bounding box center [467, 408] width 59 height 32
click at [433, 401] on li "Yes" at bounding box center [408, 408] width 61 height 32
click at [440, 407] on input "No" at bounding box center [443, 408] width 10 height 26
radio input "true"
drag, startPoint x: 382, startPoint y: 487, endPoint x: 422, endPoint y: 512, distance: 47.2
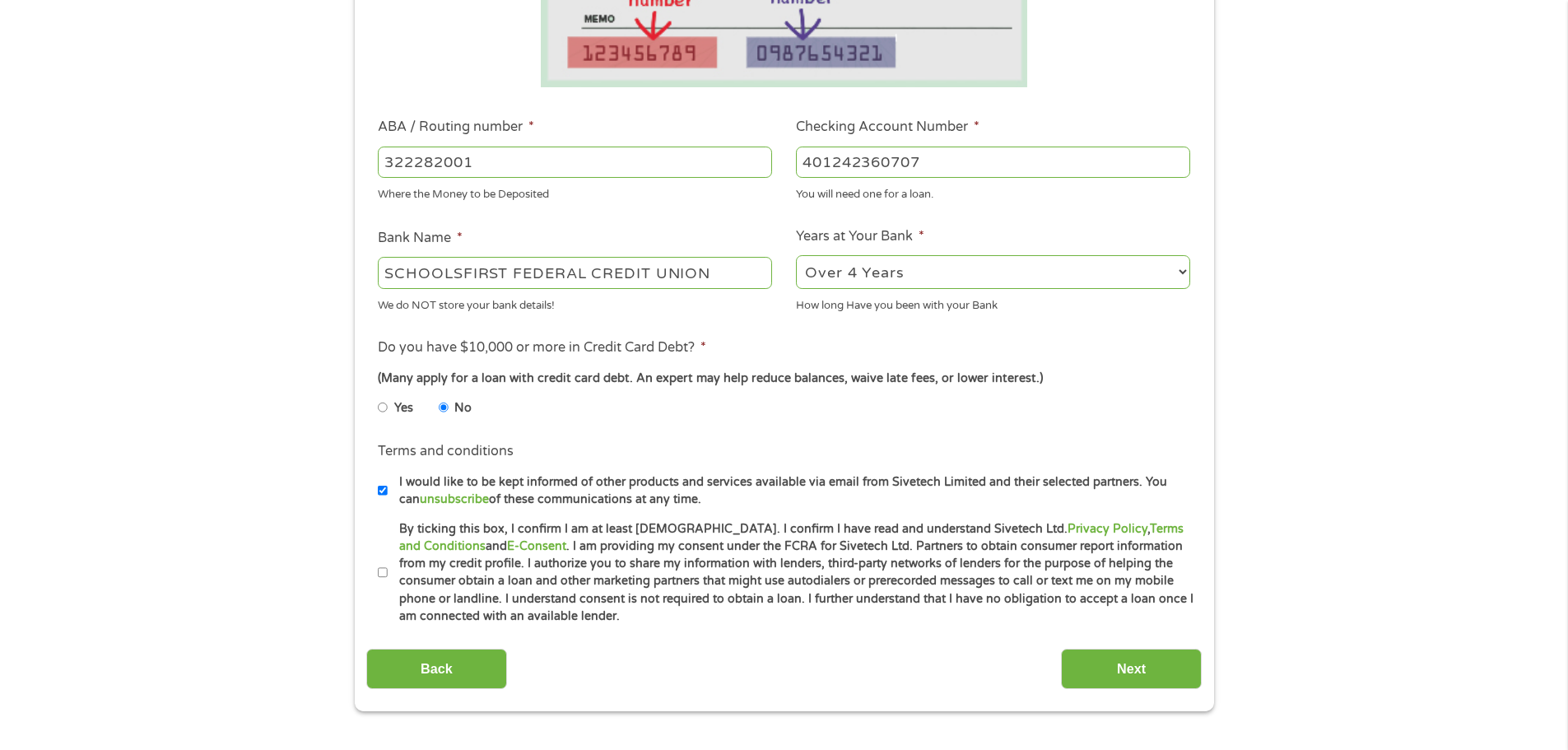
click at [382, 487] on input "I would like to be kept informed of other products and services available via e…" at bounding box center [383, 490] width 10 height 26
checkbox input "false"
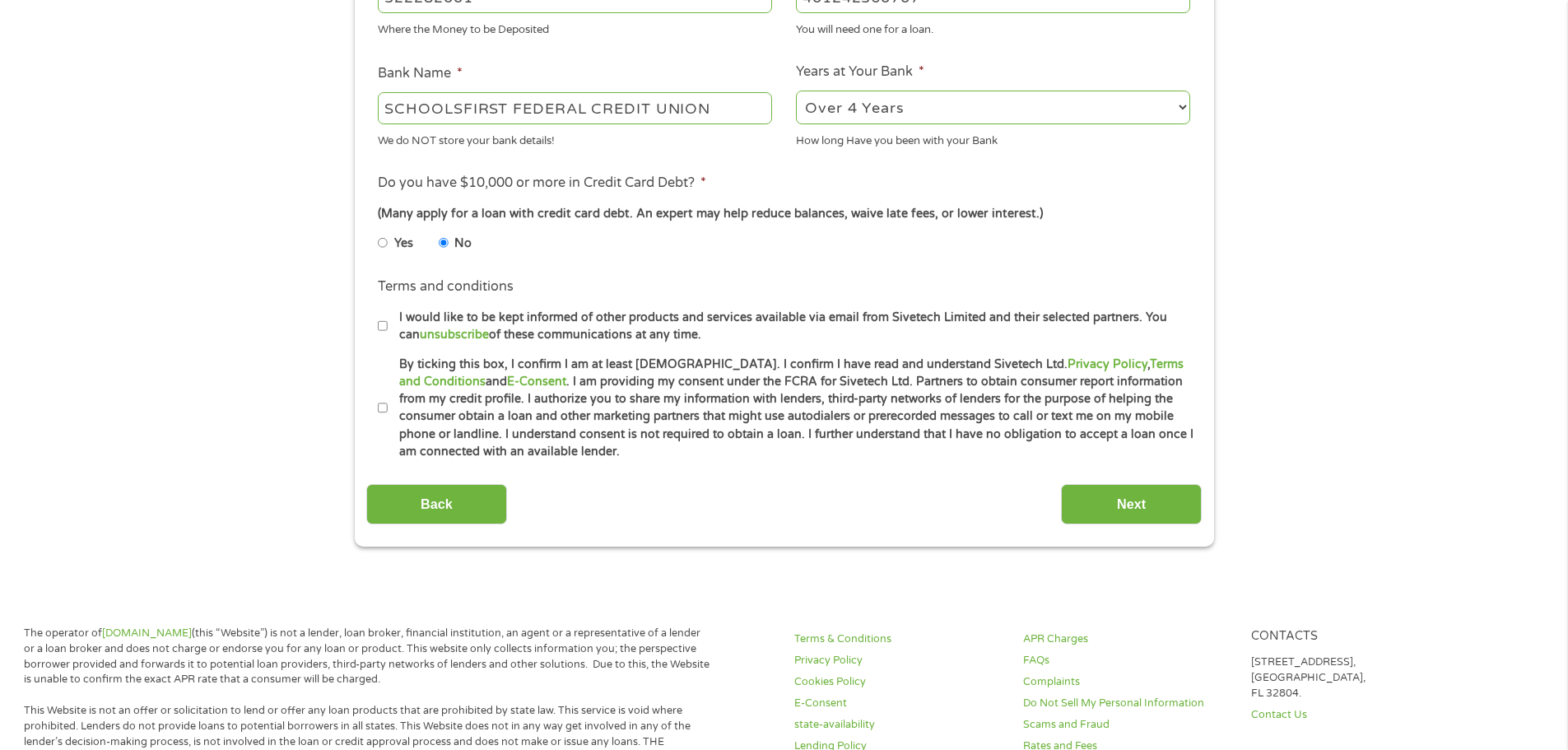
scroll to position [659, 0]
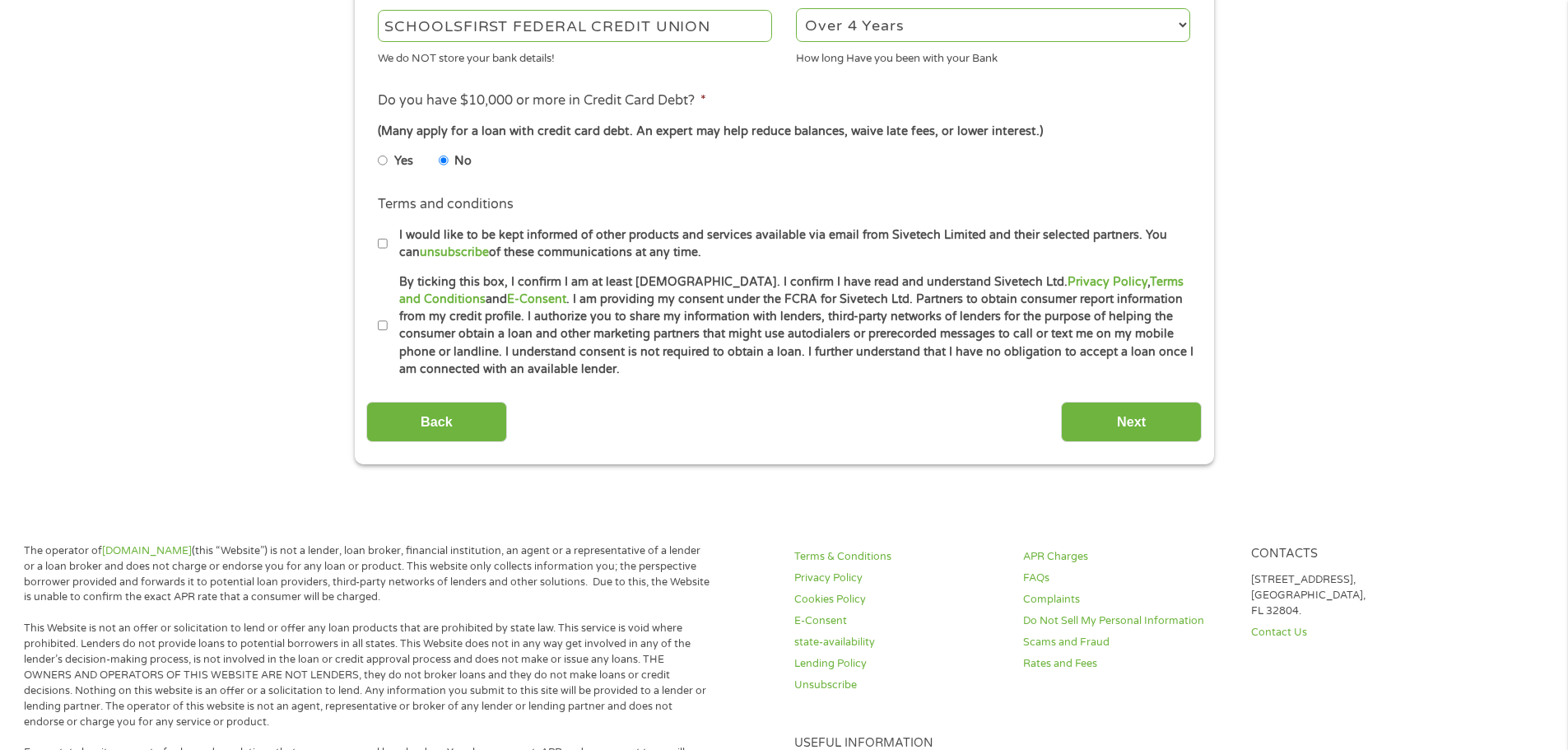
click at [385, 322] on input "By ticking this box, I confirm I am at least 18 years old. I confirm I have rea…" at bounding box center [383, 326] width 10 height 26
checkbox input "true"
click at [1055, 447] on div "This field is hidden when viewing the form gclid This field is hidden when view…" at bounding box center [784, -1] width 859 height 929
click at [1083, 441] on input "Next" at bounding box center [1131, 422] width 141 height 41
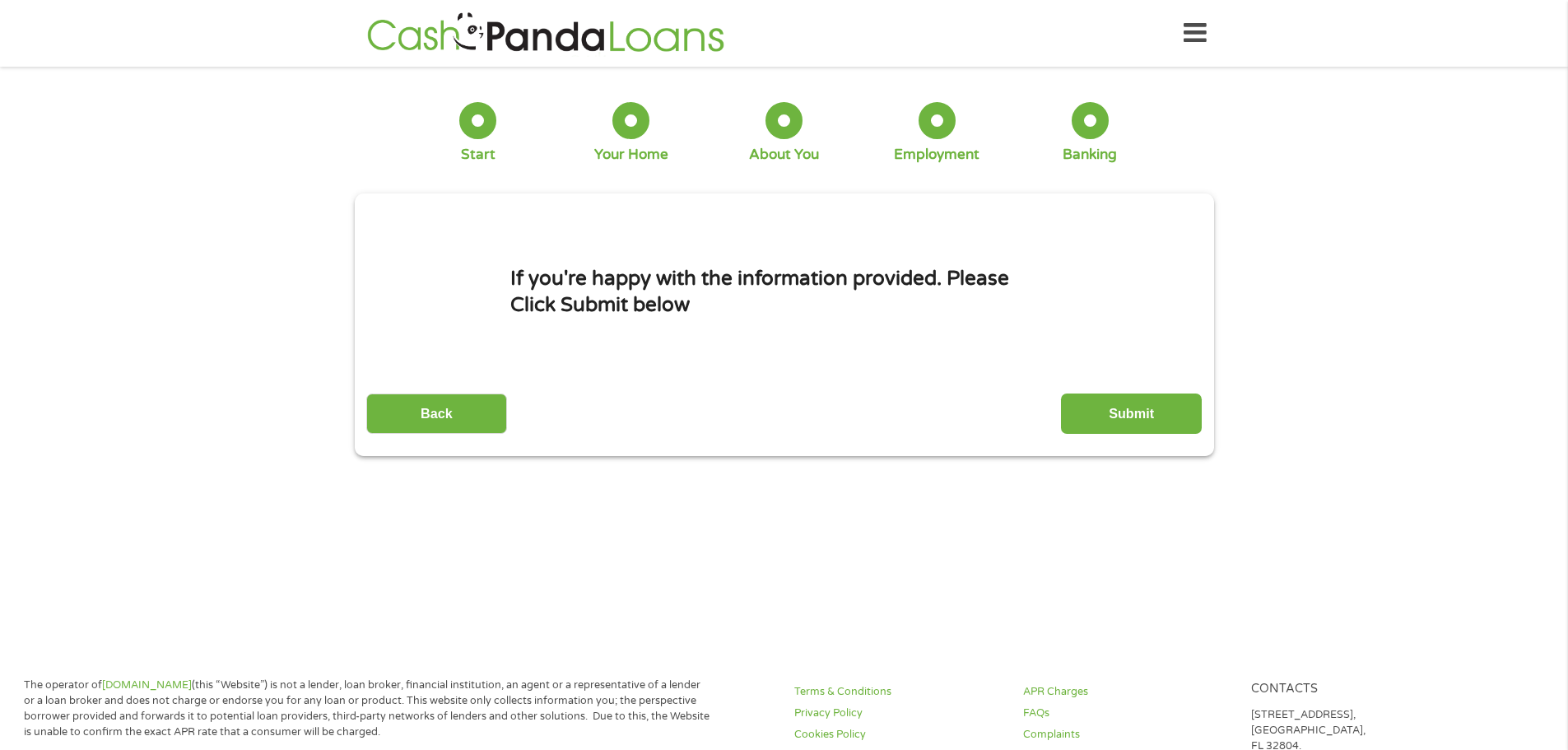
scroll to position [7, 7]
click at [1130, 427] on input "Submit" at bounding box center [1131, 414] width 141 height 41
